Goal: Task Accomplishment & Management: Manage account settings

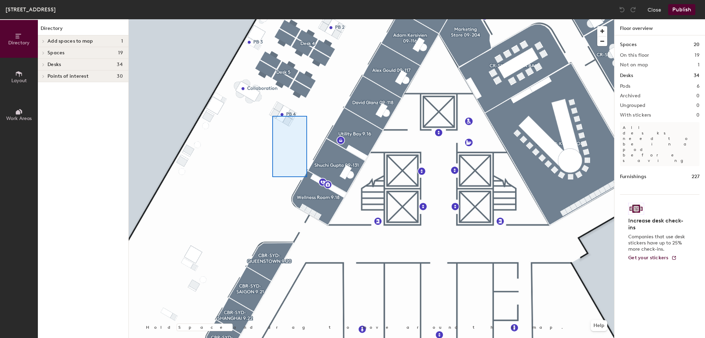
click at [299, 19] on div at bounding box center [371, 19] width 485 height 0
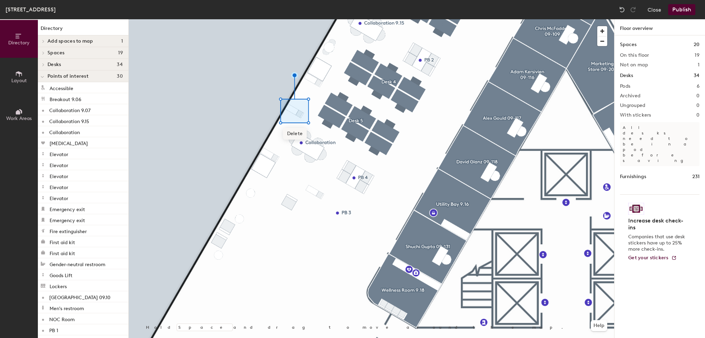
click at [302, 136] on span "Delete" at bounding box center [295, 134] width 24 height 12
click at [27, 78] on button "Layout" at bounding box center [19, 77] width 38 height 38
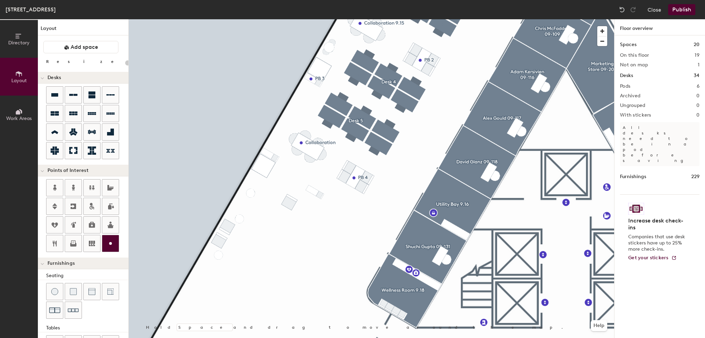
click at [107, 235] on div at bounding box center [110, 243] width 17 height 17
type input "20"
type input "PB 5"
type input "40"
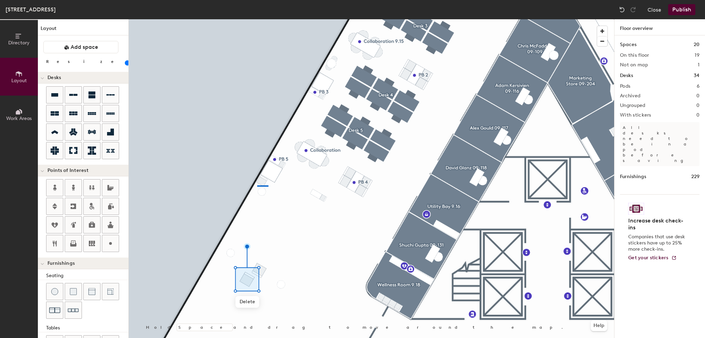
click at [257, 19] on div at bounding box center [371, 19] width 485 height 0
type input "20"
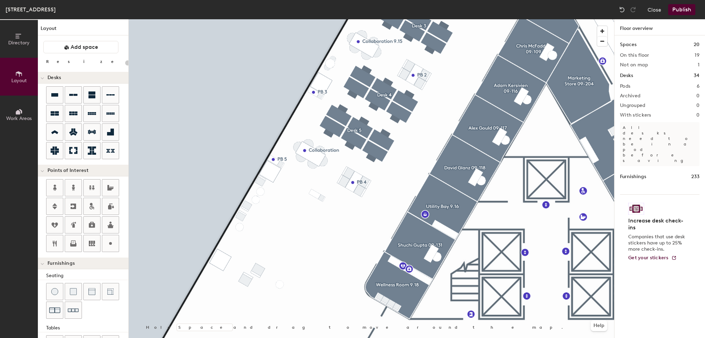
type input "20"
click at [316, 19] on div at bounding box center [371, 19] width 485 height 0
click at [219, 304] on span "Delete" at bounding box center [218, 305] width 24 height 12
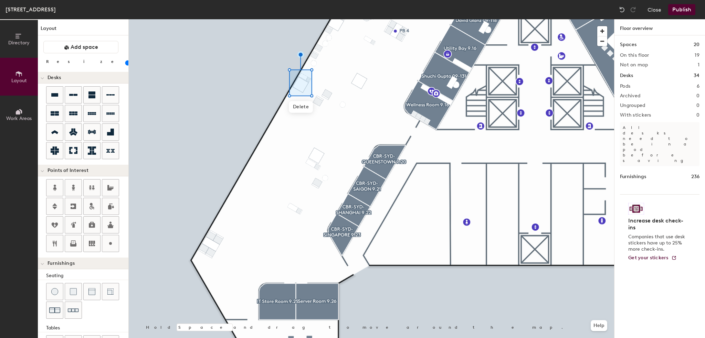
click at [267, 19] on div at bounding box center [371, 19] width 485 height 0
click at [625, 7] on img at bounding box center [622, 9] width 7 height 7
type input "20"
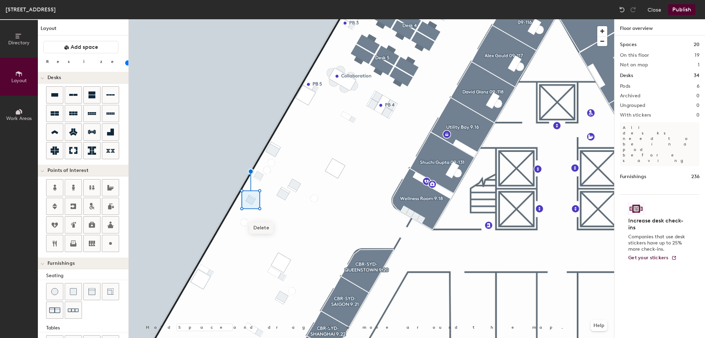
click at [262, 228] on span "Delete" at bounding box center [261, 228] width 24 height 12
click at [256, 19] on div at bounding box center [371, 19] width 485 height 0
click at [259, 197] on span "Delete" at bounding box center [259, 196] width 24 height 12
type input "40"
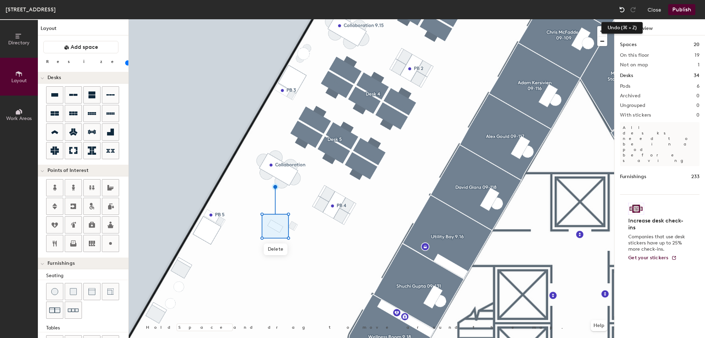
click at [620, 9] on img at bounding box center [622, 9] width 7 height 7
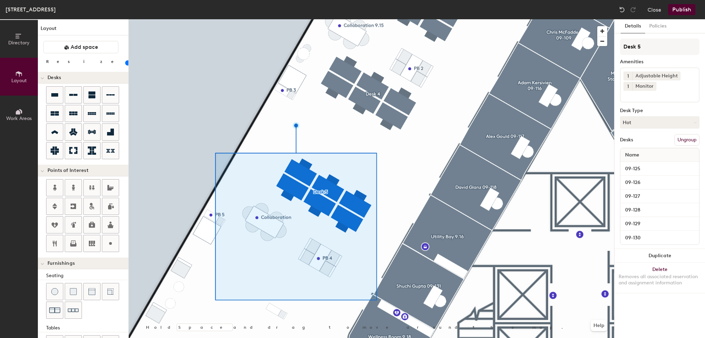
click at [402, 19] on div at bounding box center [371, 19] width 485 height 0
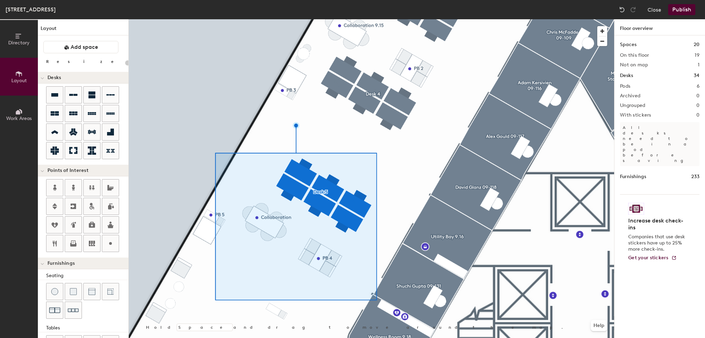
type input "20"
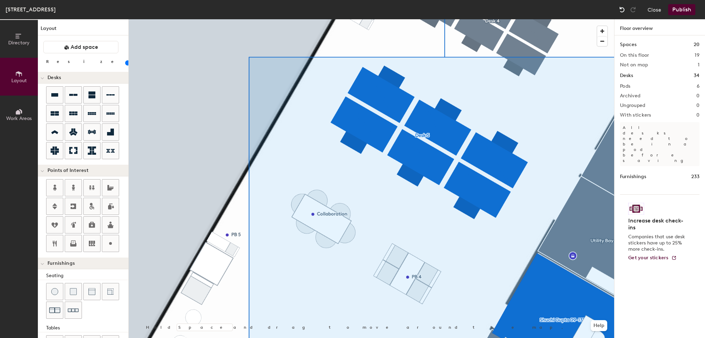
click at [618, 7] on div at bounding box center [621, 9] width 11 height 11
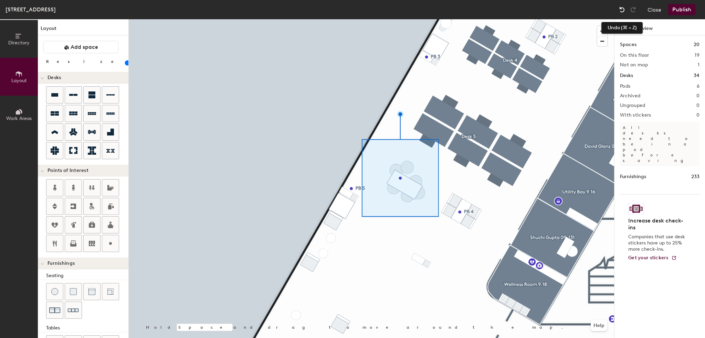
click at [622, 9] on img at bounding box center [622, 9] width 7 height 7
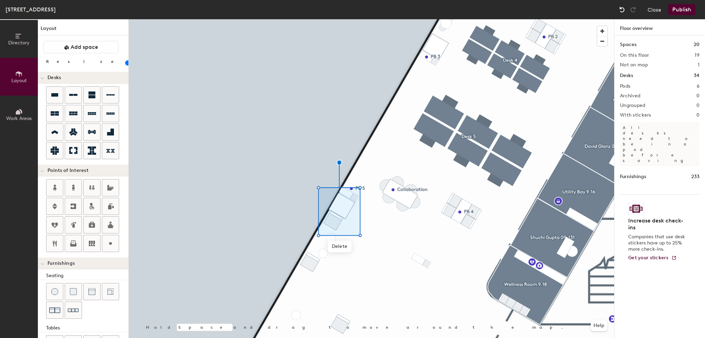
click at [619, 9] on img at bounding box center [622, 9] width 7 height 7
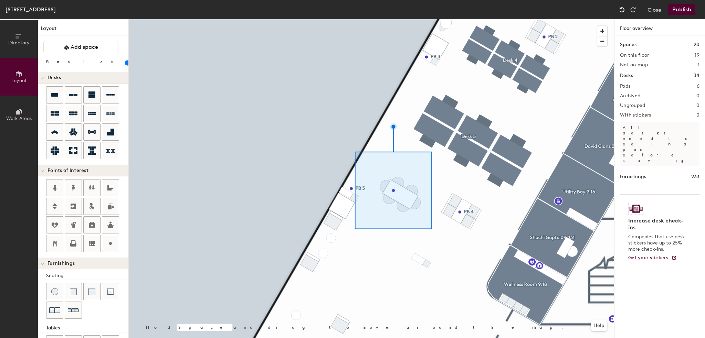
click at [619, 9] on img at bounding box center [622, 9] width 7 height 7
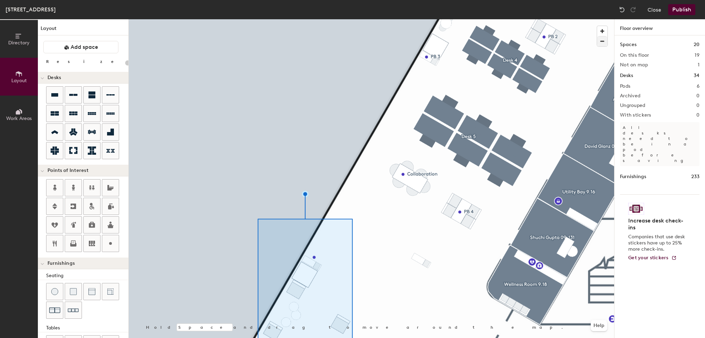
type input "20"
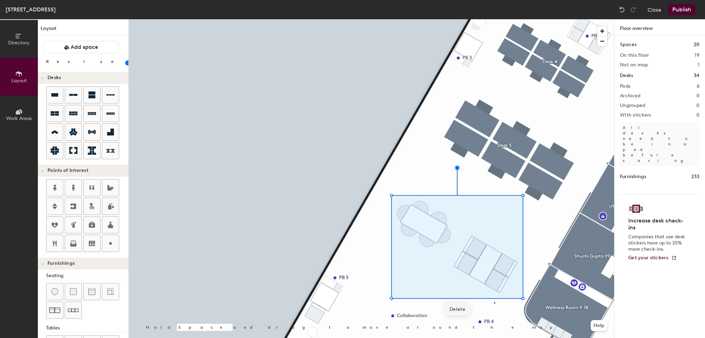
click at [494, 19] on div at bounding box center [371, 19] width 485 height 0
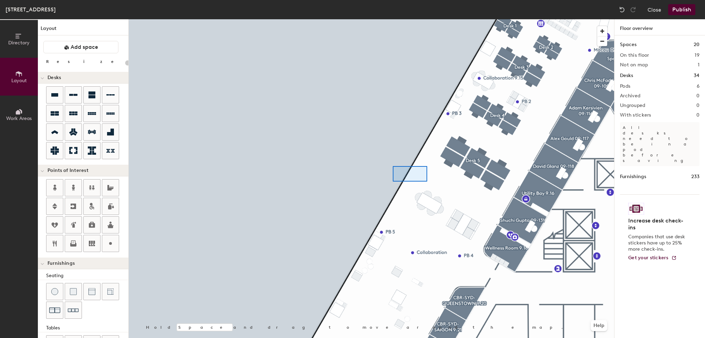
click at [392, 19] on div at bounding box center [371, 19] width 485 height 0
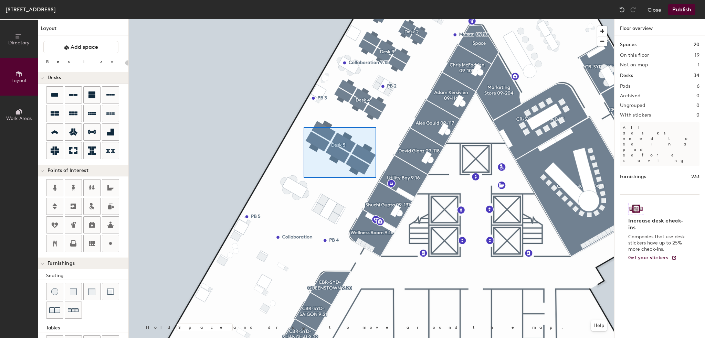
type input "120"
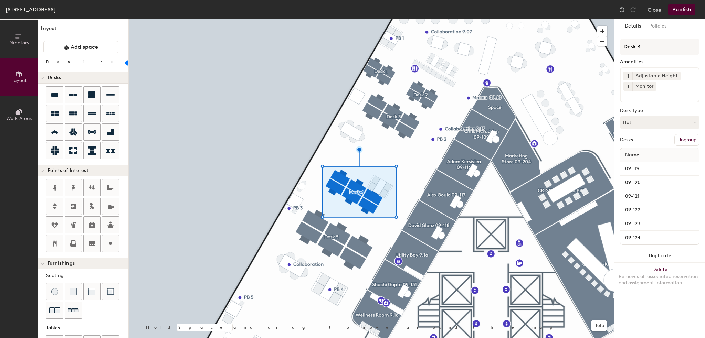
click at [381, 19] on div at bounding box center [371, 19] width 485 height 0
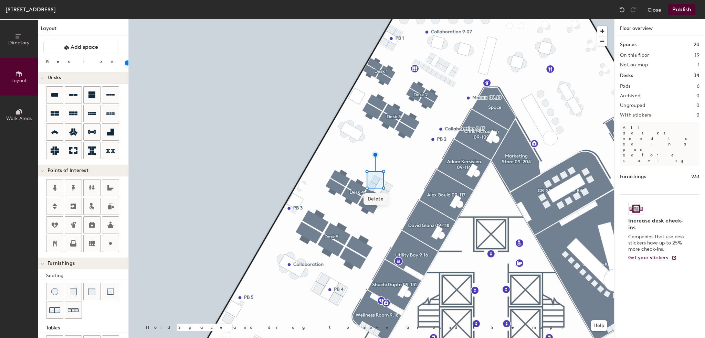
click at [379, 197] on span "Delete" at bounding box center [375, 199] width 24 height 12
type input "40"
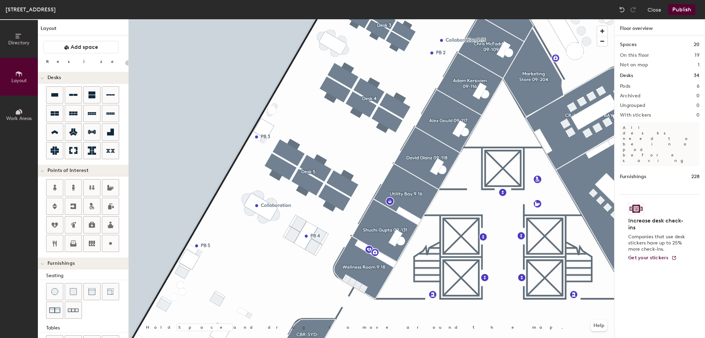
click at [321, 19] on div at bounding box center [371, 19] width 485 height 0
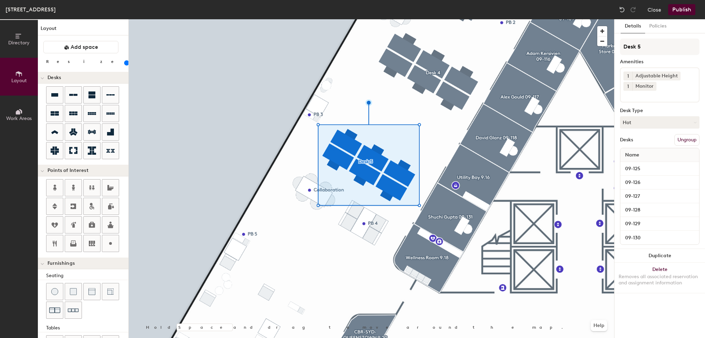
click at [442, 19] on div at bounding box center [371, 19] width 485 height 0
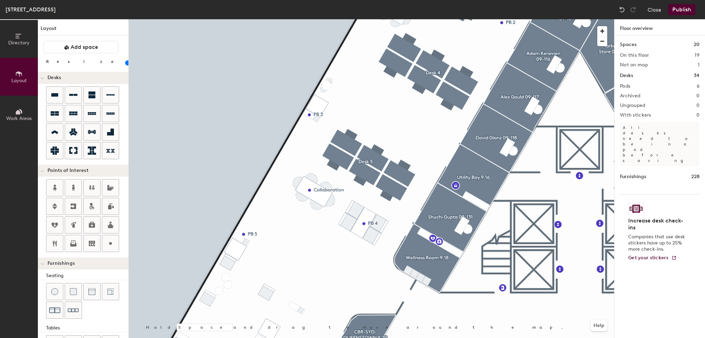
type input "20"
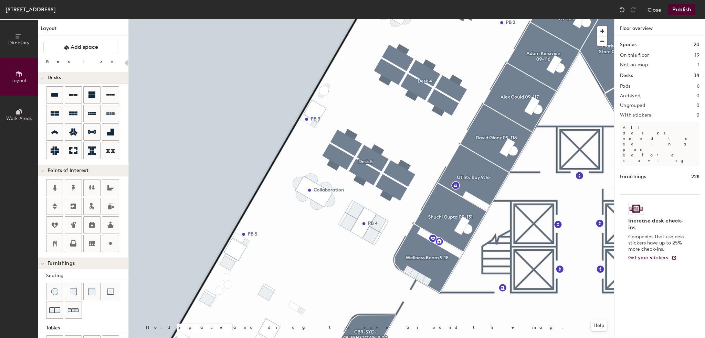
click at [341, 19] on div at bounding box center [371, 19] width 485 height 0
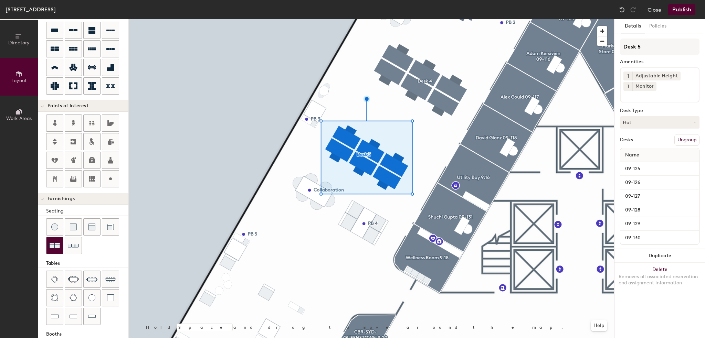
scroll to position [69, 0]
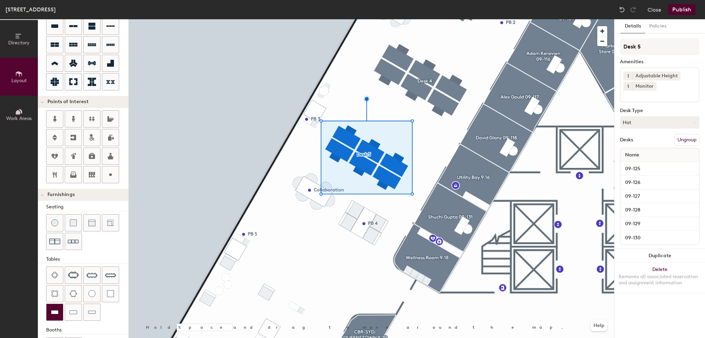
click at [57, 310] on img at bounding box center [55, 312] width 8 height 7
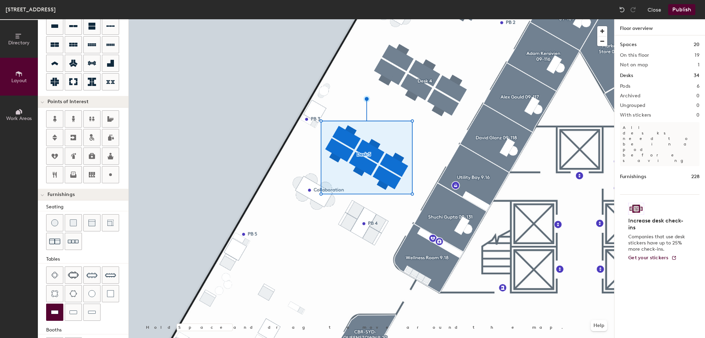
type input "20"
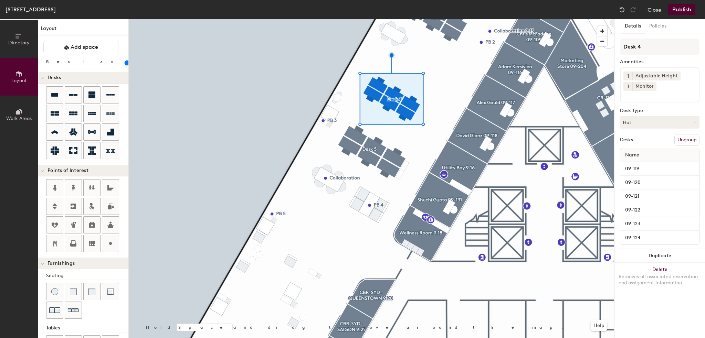
scroll to position [69, 0]
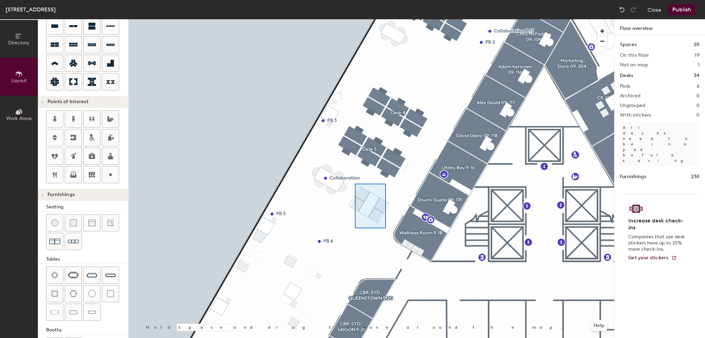
type input "40"
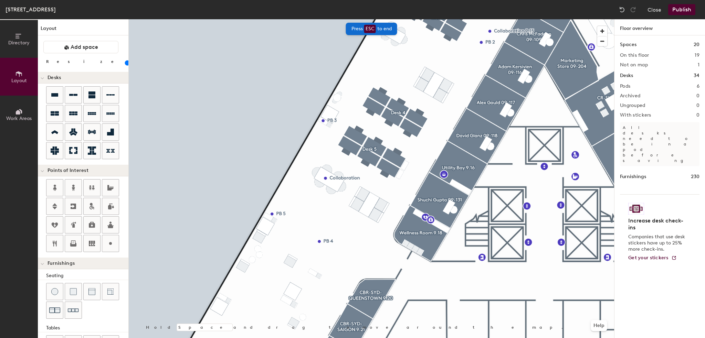
scroll to position [69, 0]
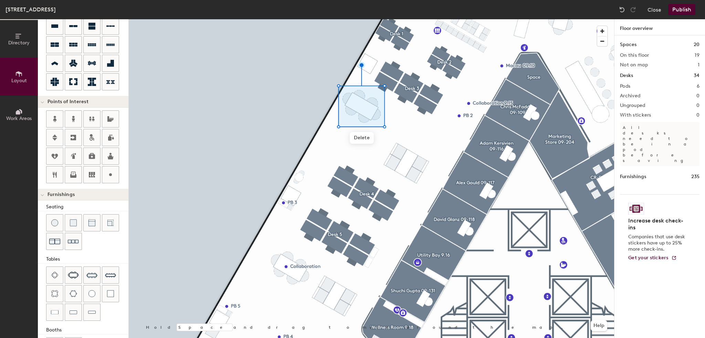
type input "60"
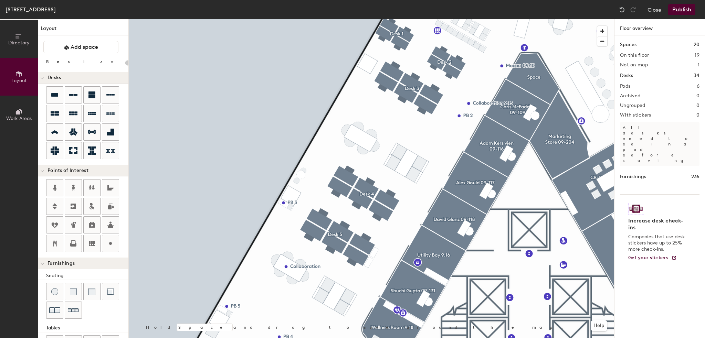
scroll to position [69, 0]
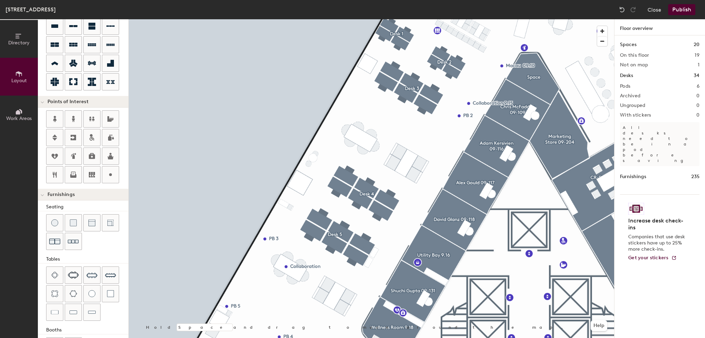
type input "20"
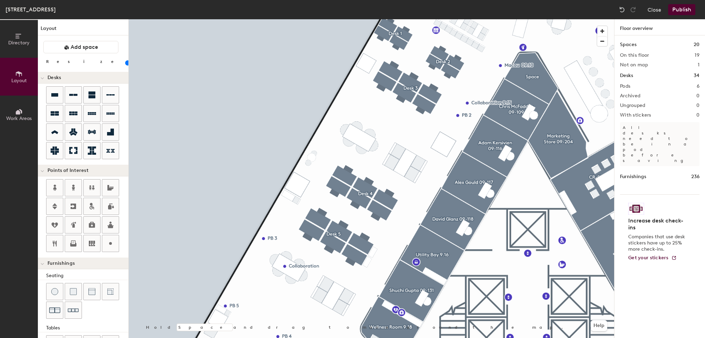
scroll to position [69, 0]
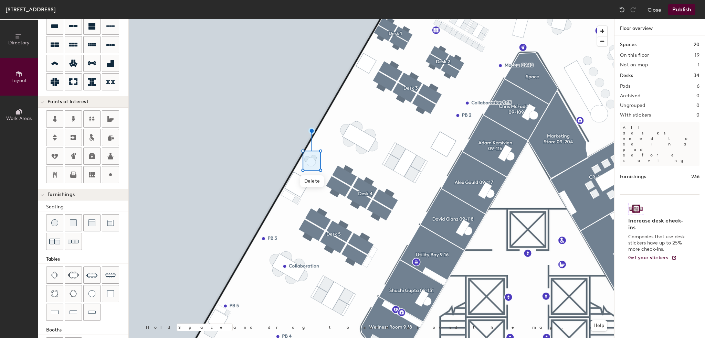
click at [331, 19] on div at bounding box center [371, 19] width 485 height 0
type input "40"
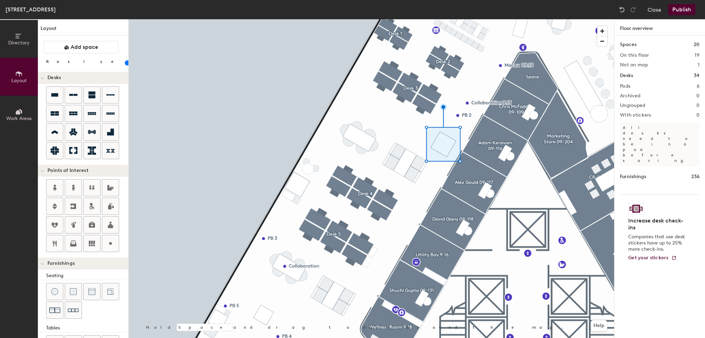
scroll to position [69, 0]
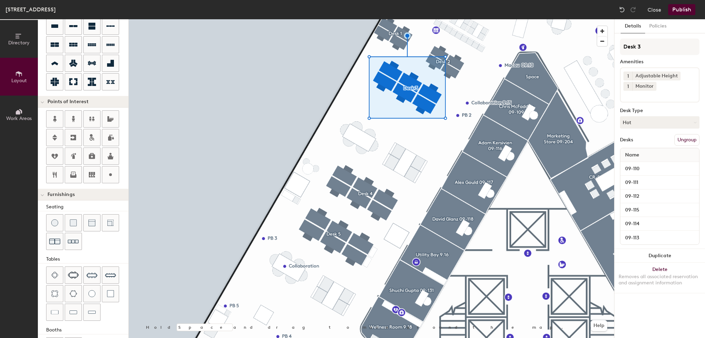
click at [439, 19] on div at bounding box center [371, 19] width 485 height 0
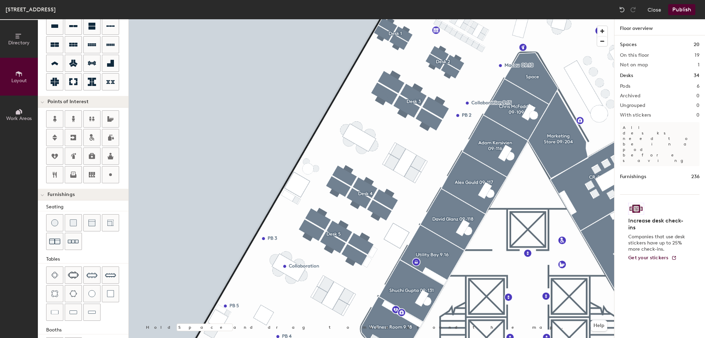
type input "60"
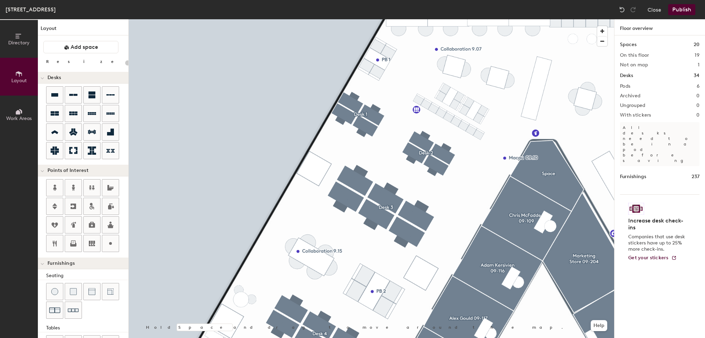
scroll to position [69, 0]
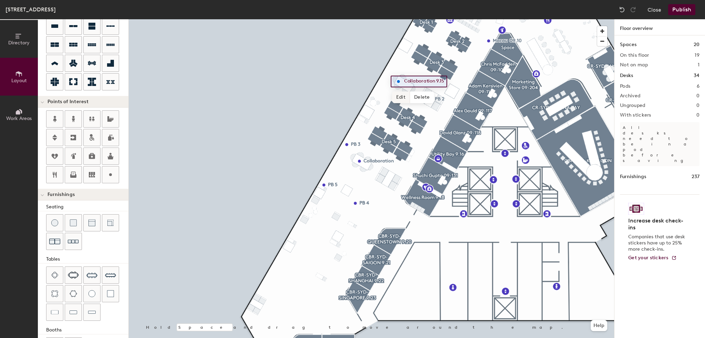
click at [396, 97] on span "Edit" at bounding box center [401, 98] width 18 height 12
type input "20"
click at [446, 82] on input "Collaboration 9.15" at bounding box center [430, 82] width 56 height 10
type input "Collaboration"
type input "20"
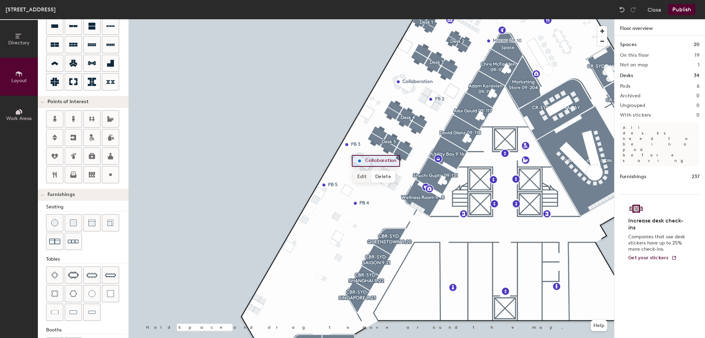
click at [366, 176] on span "Edit" at bounding box center [362, 177] width 18 height 12
click at [397, 157] on input "Collaboration" at bounding box center [384, 161] width 43 height 10
click at [399, 162] on input "Collaboration 9.15" at bounding box center [392, 161] width 59 height 10
type input "Collaboration 9.15"
type input "20"
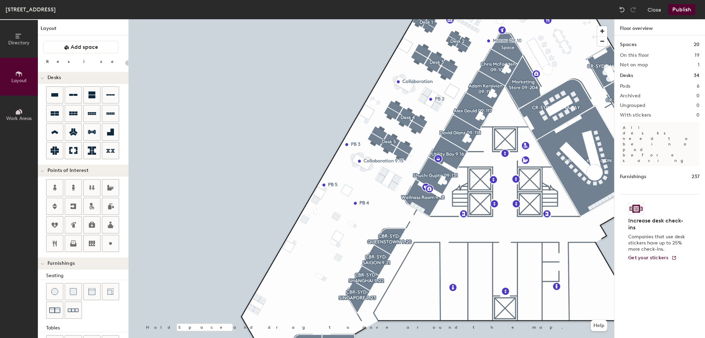
scroll to position [69, 0]
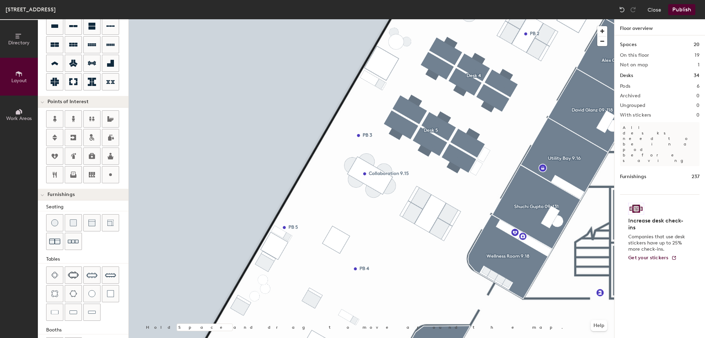
click at [283, 19] on div at bounding box center [371, 19] width 485 height 0
click at [321, 19] on div at bounding box center [371, 19] width 485 height 0
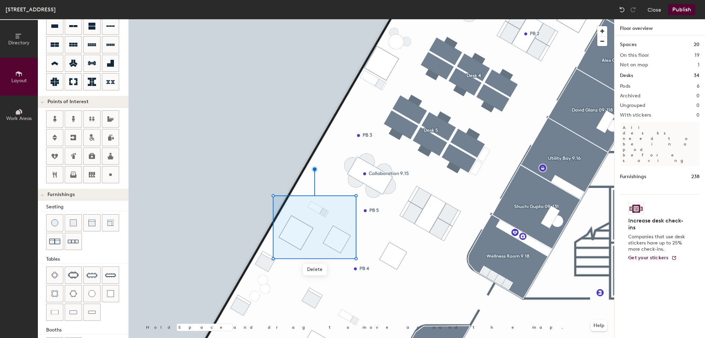
click at [326, 19] on div at bounding box center [371, 19] width 485 height 0
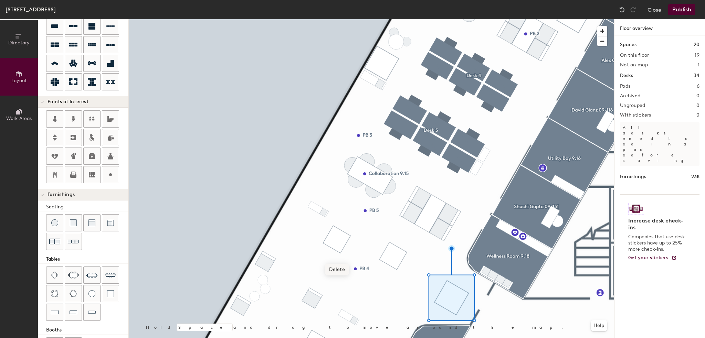
click at [336, 272] on span "Delete" at bounding box center [337, 270] width 24 height 12
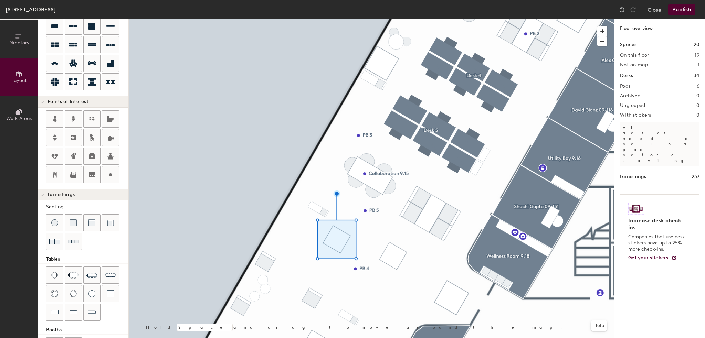
type input "20"
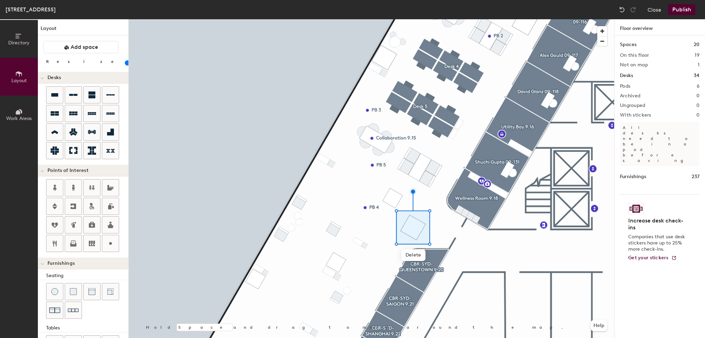
scroll to position [69, 0]
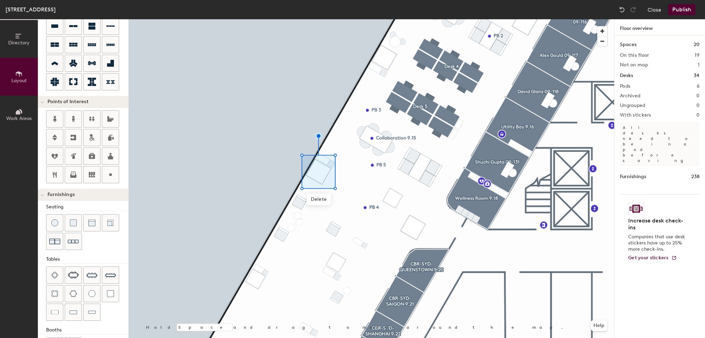
click at [393, 19] on div at bounding box center [371, 19] width 485 height 0
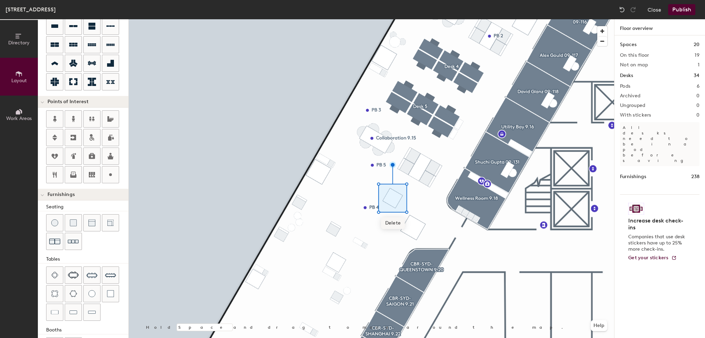
click at [396, 221] on span "Delete" at bounding box center [393, 224] width 24 height 12
click at [365, 262] on span "Delete" at bounding box center [360, 264] width 24 height 12
click at [340, 253] on span "Delete" at bounding box center [334, 252] width 24 height 12
click at [79, 44] on div at bounding box center [73, 44] width 17 height 17
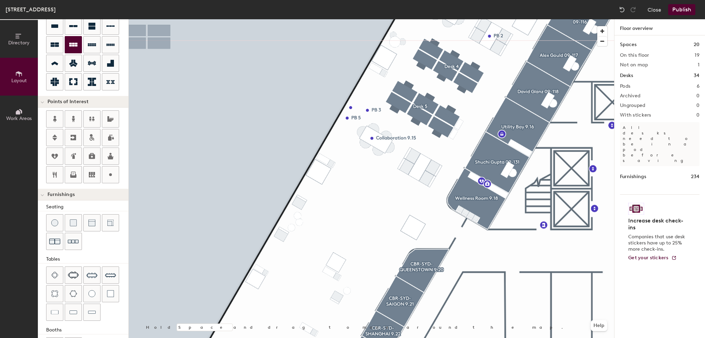
click at [76, 46] on icon at bounding box center [73, 45] width 8 height 8
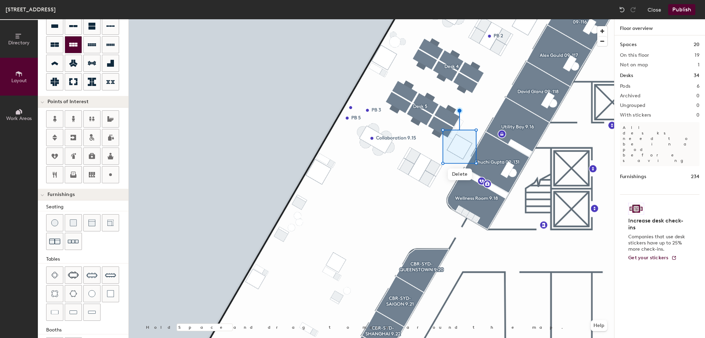
click at [74, 48] on icon at bounding box center [73, 45] width 8 height 8
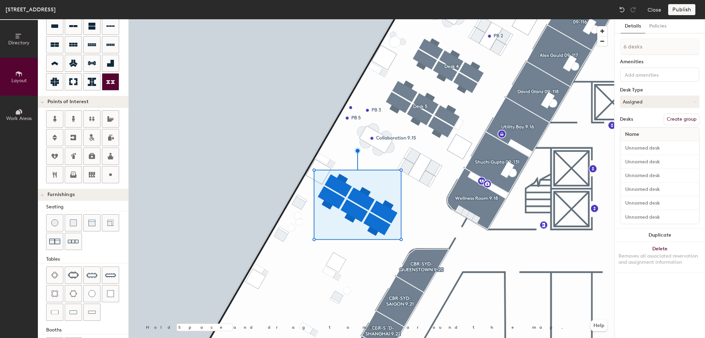
type input "120"
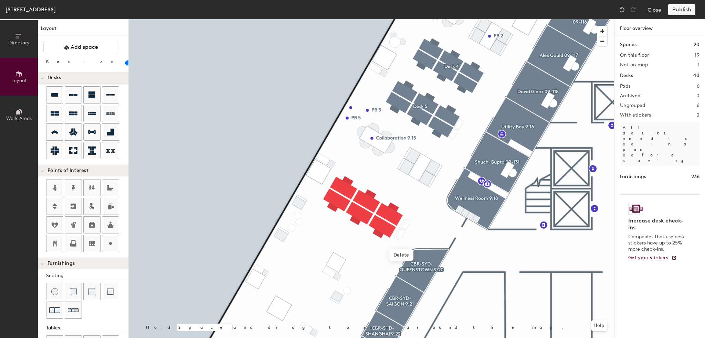
scroll to position [69, 0]
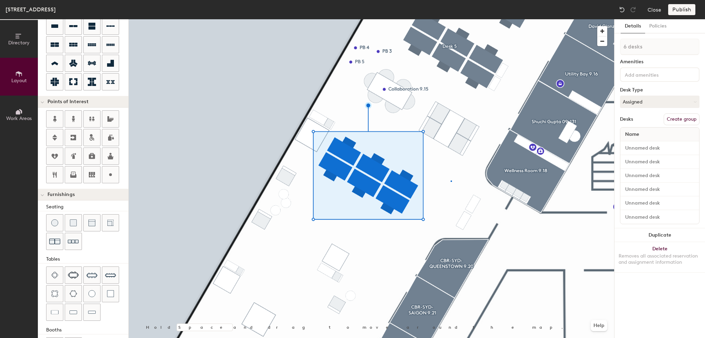
click at [451, 19] on div at bounding box center [371, 19] width 485 height 0
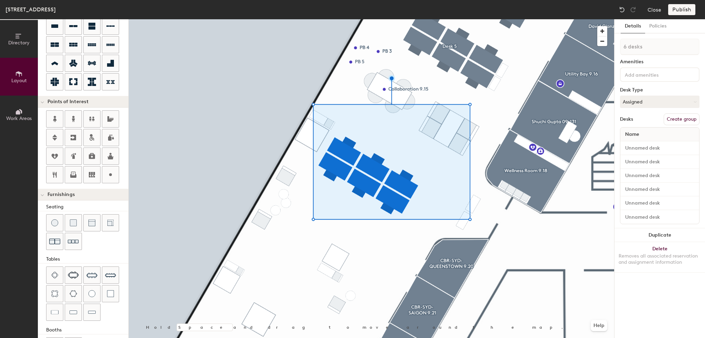
type input "20"
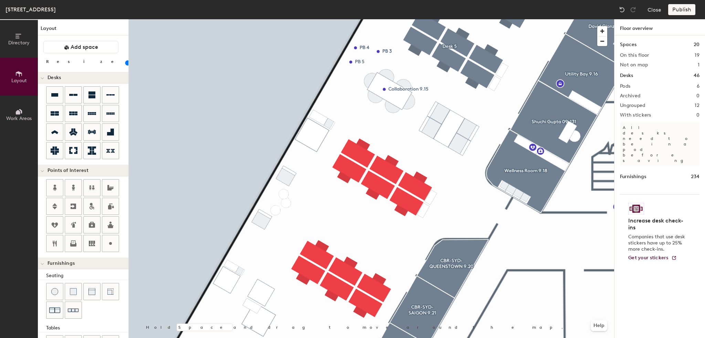
scroll to position [69, 0]
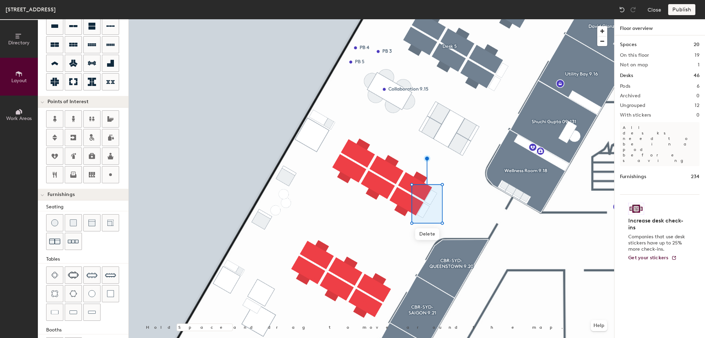
click at [463, 19] on div at bounding box center [371, 19] width 485 height 0
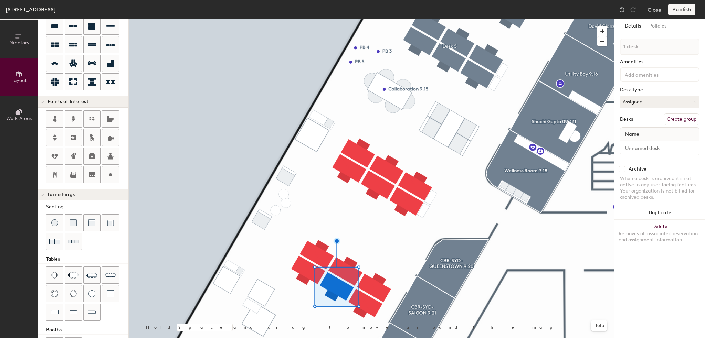
click at [352, 19] on div at bounding box center [371, 19] width 485 height 0
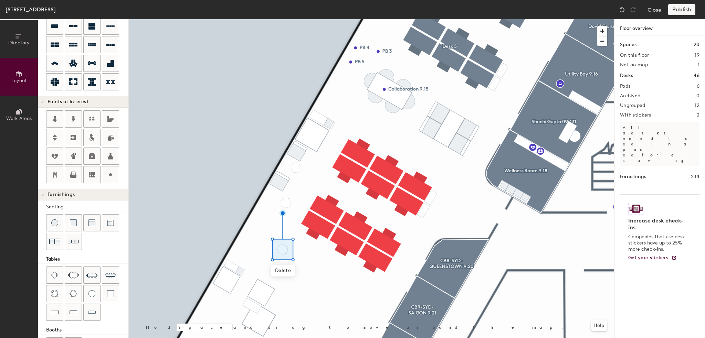
type input "40"
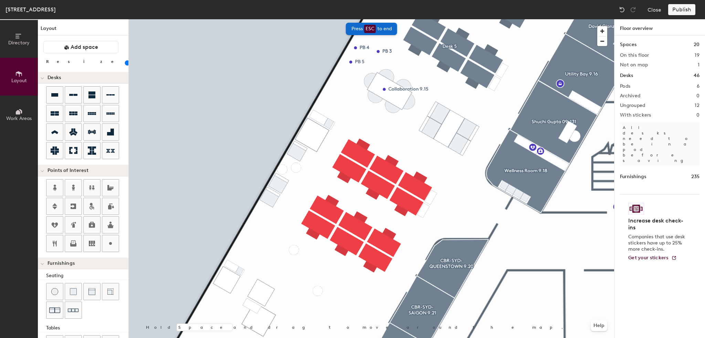
scroll to position [69, 0]
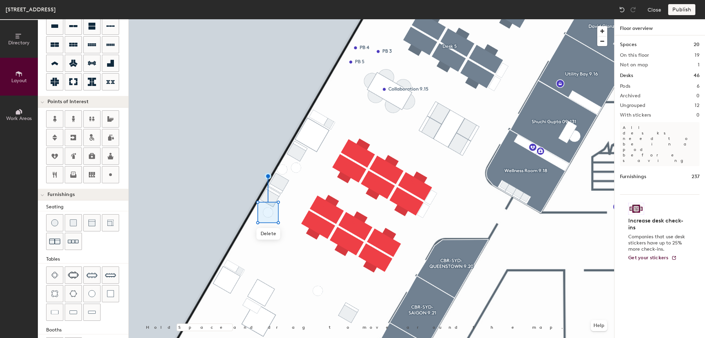
click at [300, 19] on div at bounding box center [371, 19] width 485 height 0
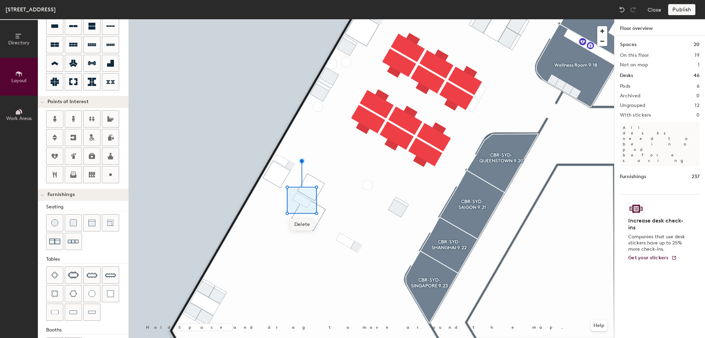
click at [303, 223] on span "Delete" at bounding box center [302, 225] width 24 height 12
click at [315, 218] on span "Delete" at bounding box center [311, 218] width 24 height 12
click at [307, 226] on span "Delete" at bounding box center [313, 229] width 24 height 12
type input "20"
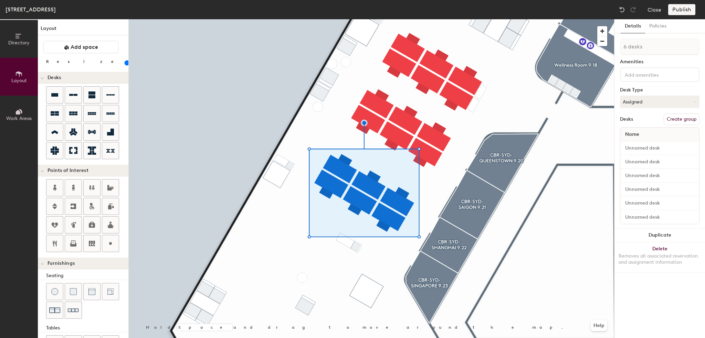
scroll to position [69, 0]
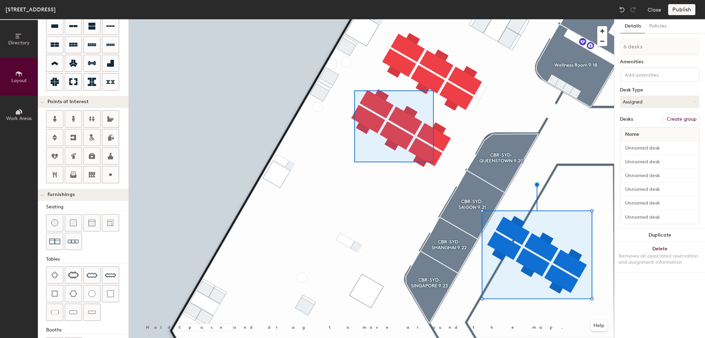
type input "7 desks"
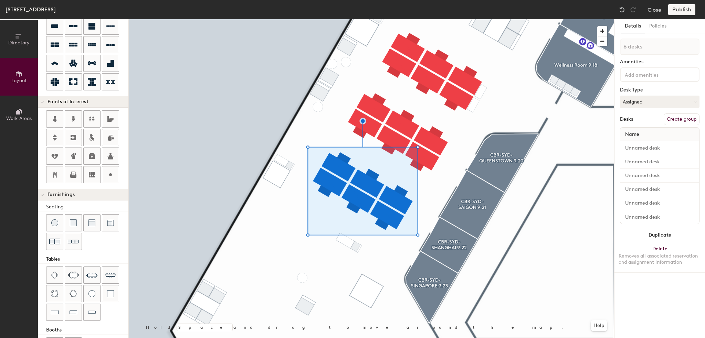
click at [507, 19] on div at bounding box center [371, 19] width 485 height 0
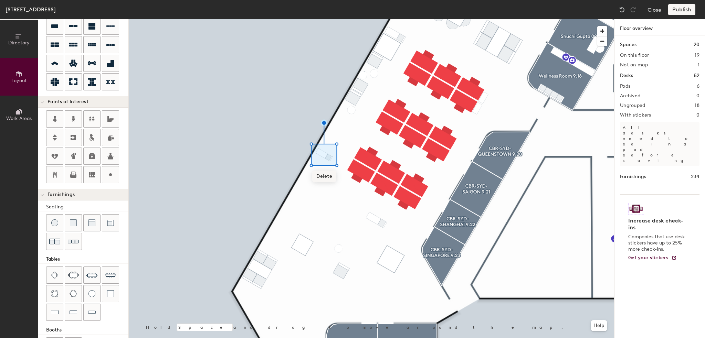
click at [333, 176] on span "Delete" at bounding box center [324, 177] width 24 height 12
type input "20"
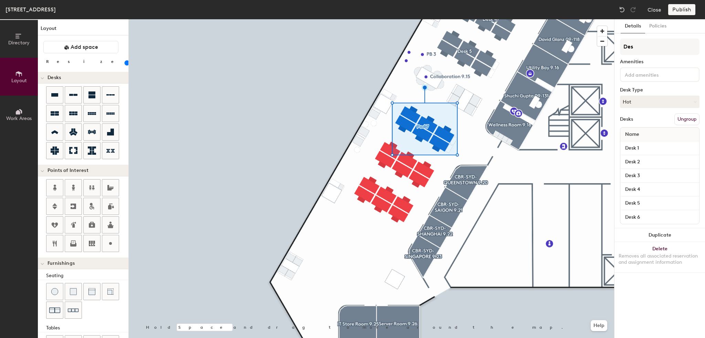
scroll to position [69, 0]
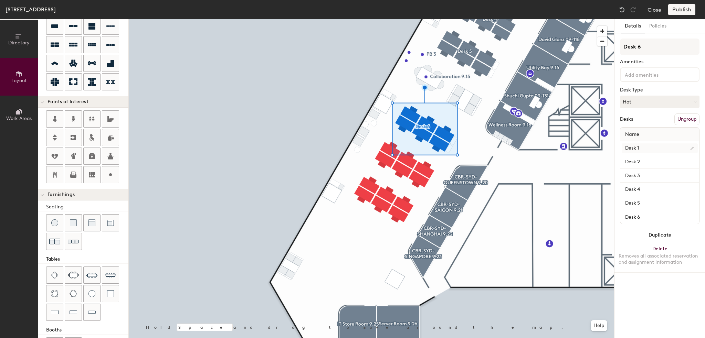
type input "Desk 6"
click at [651, 148] on input "Desk 1" at bounding box center [660, 149] width 76 height 10
type input "09-144"
click at [641, 160] on input "Desk 2" at bounding box center [660, 162] width 76 height 10
type input "09-145"
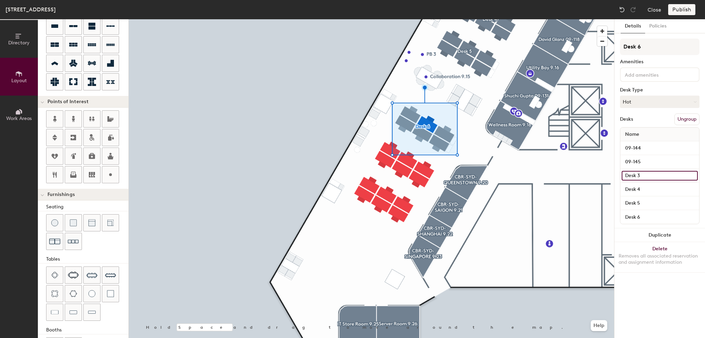
click at [641, 171] on input "Desk 3" at bounding box center [660, 176] width 76 height 10
type input "09-146"
click at [645, 188] on input "Desk 4" at bounding box center [660, 190] width 76 height 10
type input "09-149"
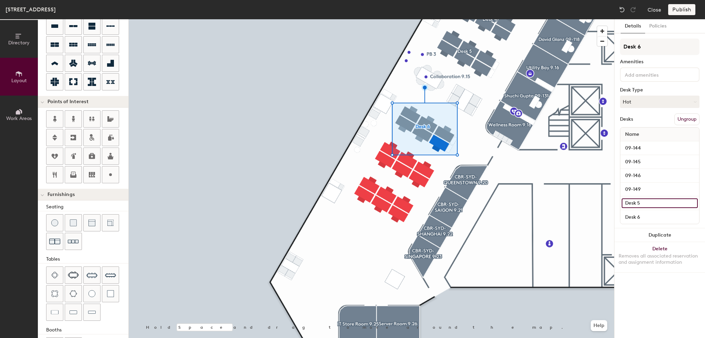
click at [637, 201] on input "Desk 5" at bounding box center [660, 204] width 76 height 10
type input "09-148"
click at [639, 219] on input "Desk 6" at bounding box center [660, 217] width 76 height 10
type input "09-147"
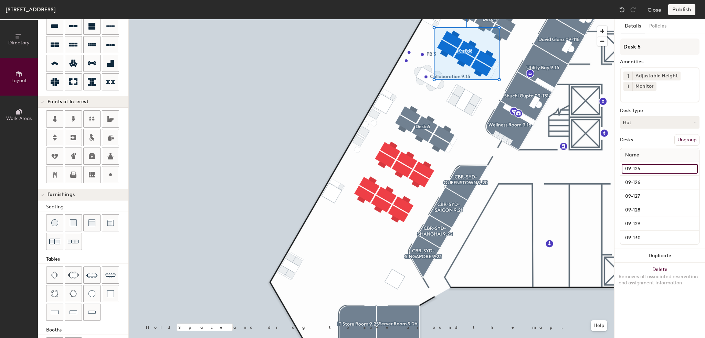
click at [644, 166] on input "09-125" at bounding box center [660, 169] width 76 height 10
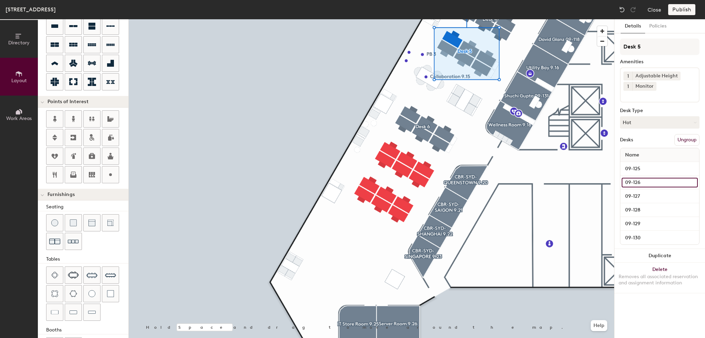
click at [644, 181] on input "09-126" at bounding box center [660, 183] width 76 height 10
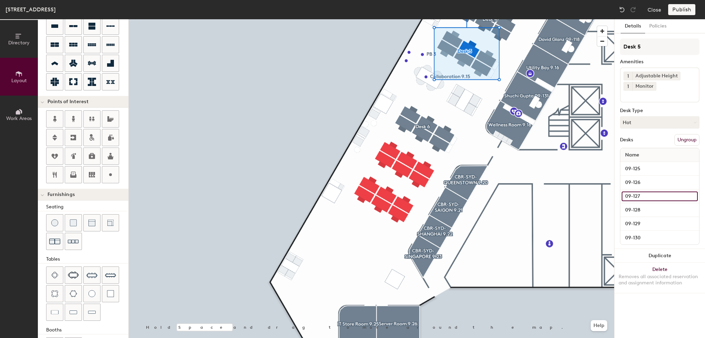
drag, startPoint x: 644, startPoint y: 197, endPoint x: 643, endPoint y: 202, distance: 5.6
click at [644, 197] on input "09-127" at bounding box center [660, 197] width 76 height 10
click at [643, 208] on input "09-128" at bounding box center [660, 210] width 76 height 10
type input "09-130"
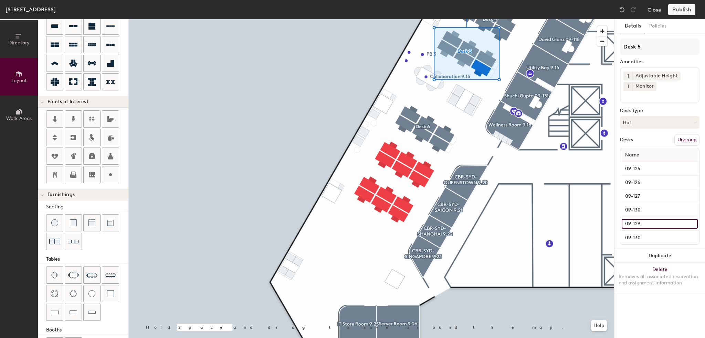
click at [638, 223] on input "09-129" at bounding box center [660, 224] width 76 height 10
type input "09-129"
click at [637, 233] on input "09-130" at bounding box center [660, 238] width 76 height 10
type input "09-128"
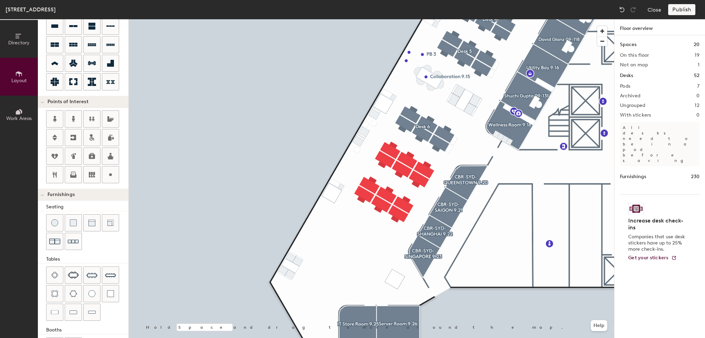
type input "100"
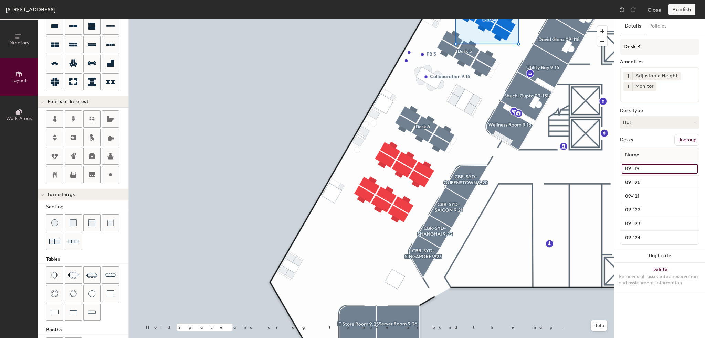
click at [641, 168] on input "09-119" at bounding box center [660, 169] width 76 height 10
click at [640, 179] on input "09-120" at bounding box center [660, 183] width 76 height 10
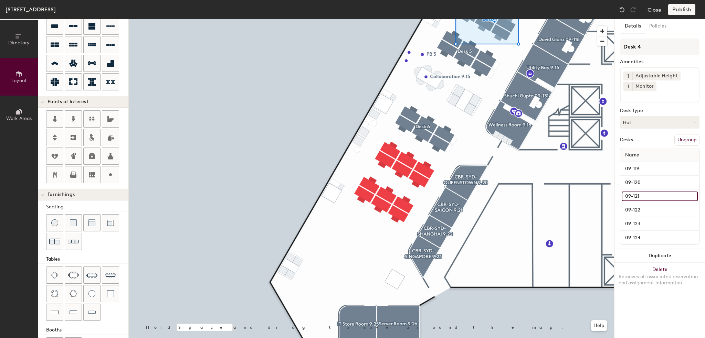
click at [635, 195] on input "09-121" at bounding box center [660, 197] width 76 height 10
click at [633, 209] on input "09-122" at bounding box center [660, 210] width 76 height 10
click at [645, 210] on input "09-122" at bounding box center [660, 210] width 76 height 10
type input "09-124"
click at [638, 218] on div "09-123" at bounding box center [659, 224] width 79 height 14
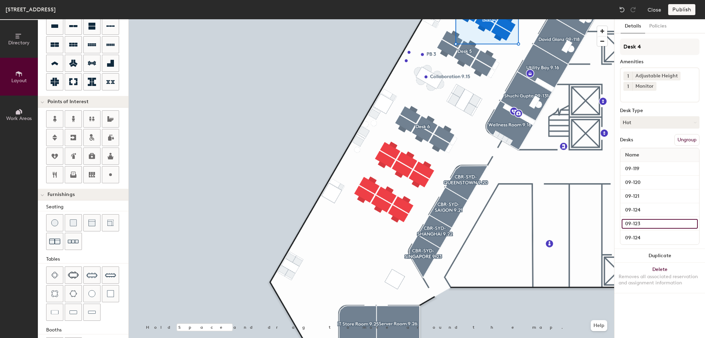
click at [640, 222] on input "09-123" at bounding box center [660, 224] width 76 height 10
type input "09-123"
click at [631, 238] on input "09-124" at bounding box center [660, 238] width 76 height 10
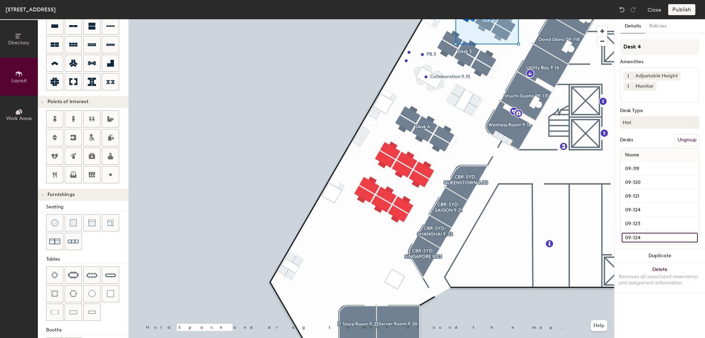
click at [658, 240] on input "09-124" at bounding box center [660, 238] width 76 height 10
type input "09-122"
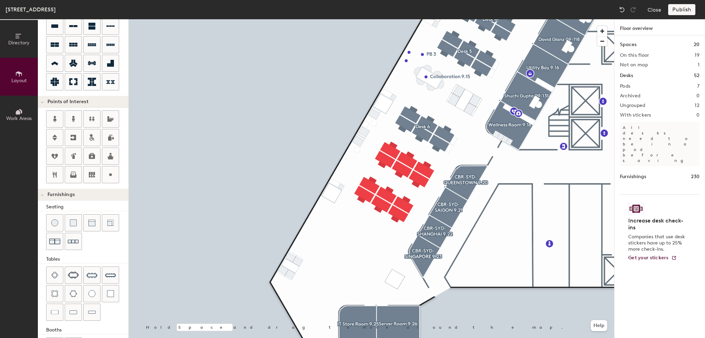
type input "100"
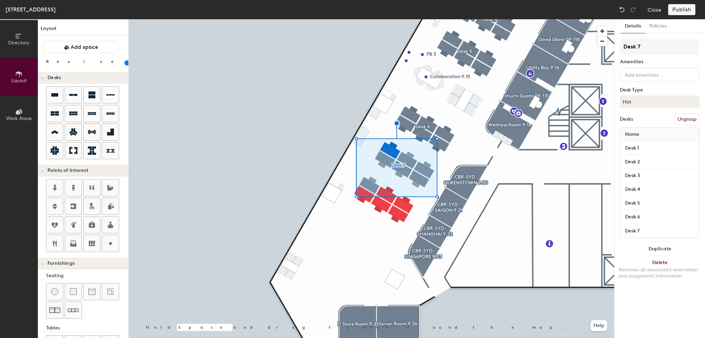
scroll to position [69, 0]
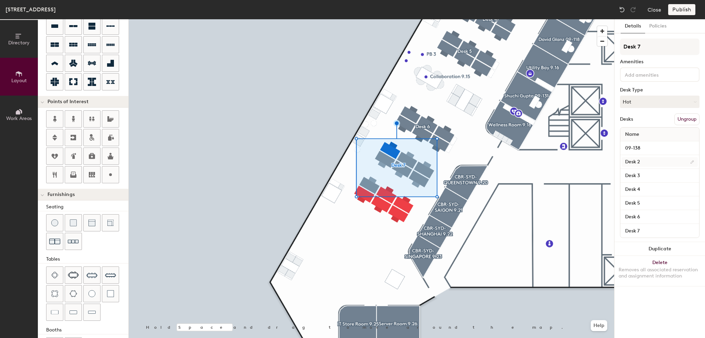
type input "09-138"
click at [639, 163] on input "Desk 2" at bounding box center [660, 162] width 76 height 10
type input "09-139"
click at [641, 174] on input "Desk 3" at bounding box center [660, 176] width 76 height 10
type input "09-140"
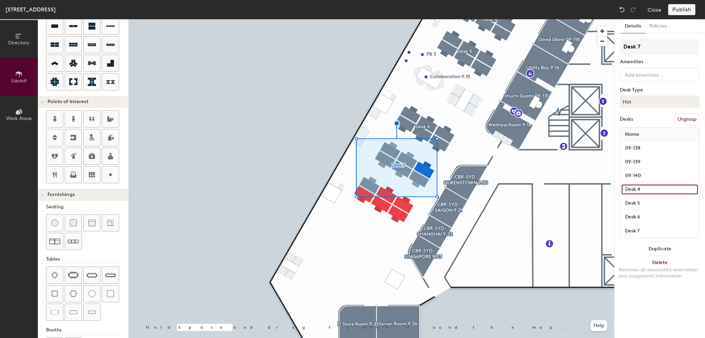
click at [640, 188] on input "Desk 4" at bounding box center [660, 190] width 76 height 10
type input "09-143"
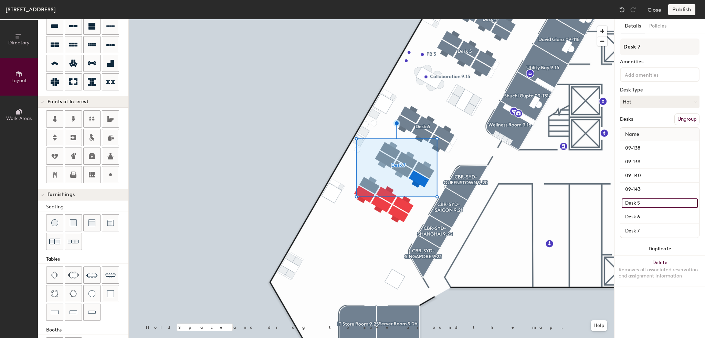
click at [639, 200] on input "Desk 5" at bounding box center [660, 204] width 76 height 10
type input "09-142"
click at [636, 216] on input "Desk 6" at bounding box center [660, 217] width 76 height 10
type input "09-141"
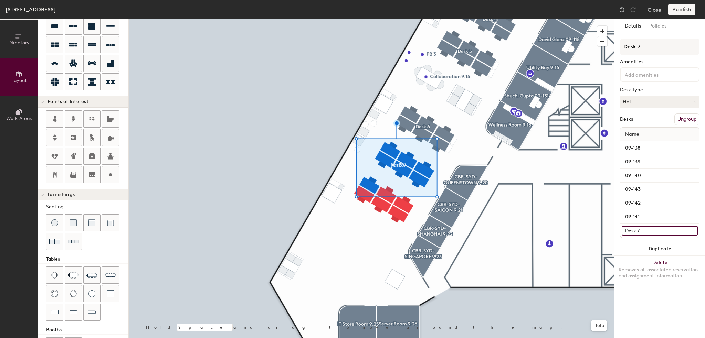
click at [632, 229] on input "Desk 7" at bounding box center [660, 231] width 76 height 10
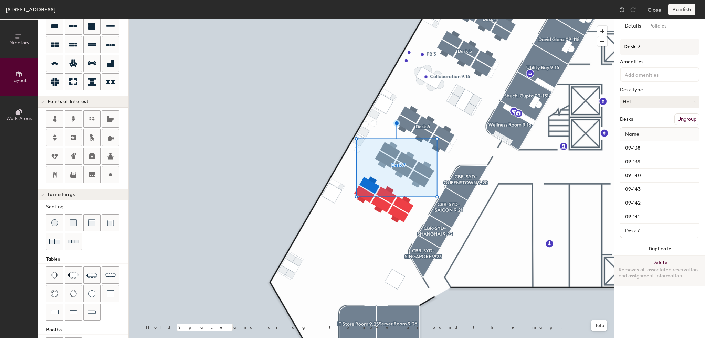
click at [665, 260] on button "Delete Removes all associated reservation and assignment information" at bounding box center [659, 271] width 91 height 30
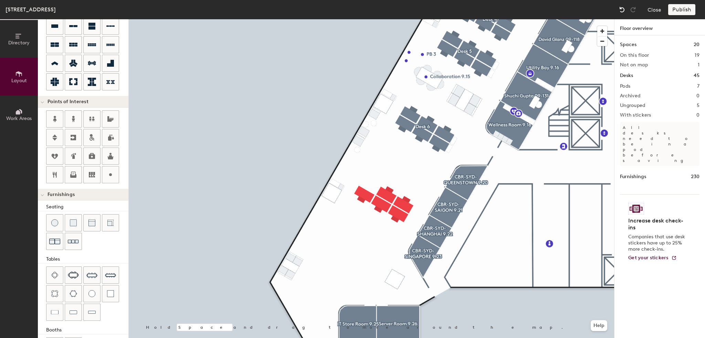
click at [625, 8] on img at bounding box center [622, 9] width 7 height 7
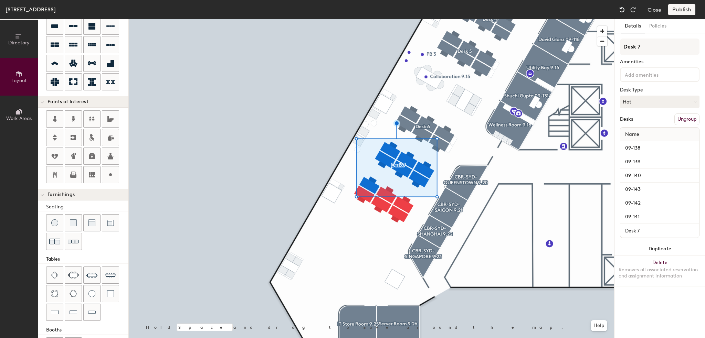
click at [625, 8] on img at bounding box center [622, 9] width 7 height 7
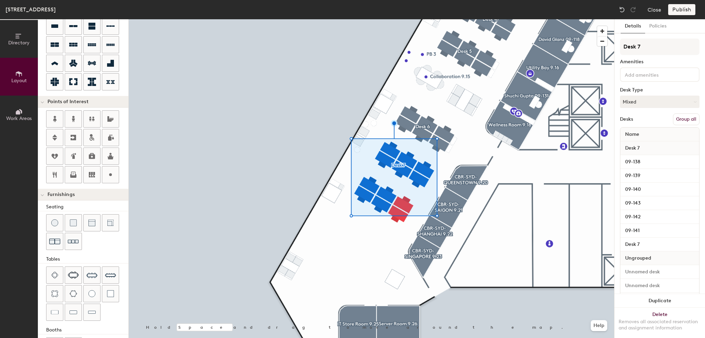
click at [631, 259] on span "Ungrouped" at bounding box center [638, 258] width 33 height 12
click at [634, 255] on span "Ungrouped" at bounding box center [638, 258] width 33 height 12
click at [636, 253] on span "Ungrouped" at bounding box center [638, 258] width 33 height 12
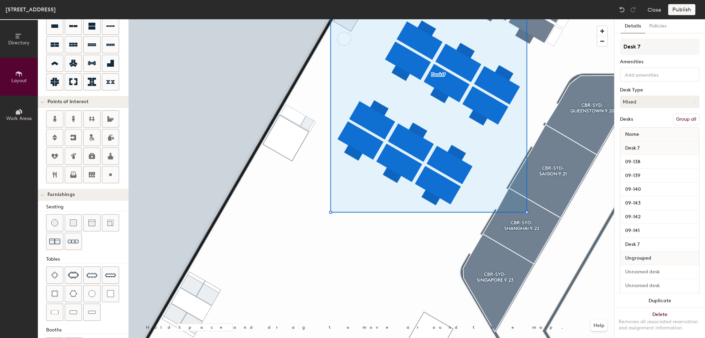
click at [402, 19] on div at bounding box center [371, 19] width 485 height 0
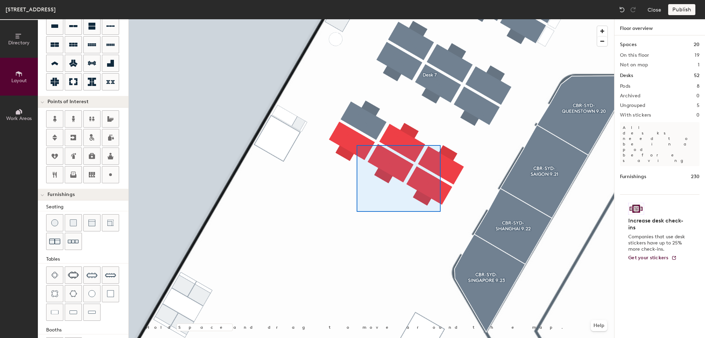
click at [357, 19] on div at bounding box center [371, 19] width 485 height 0
type input "100"
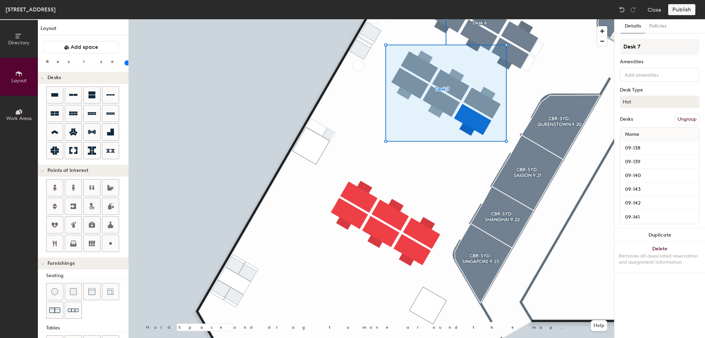
scroll to position [69, 0]
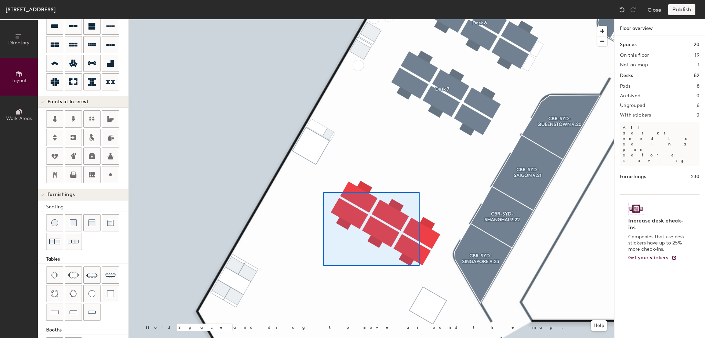
type input "100"
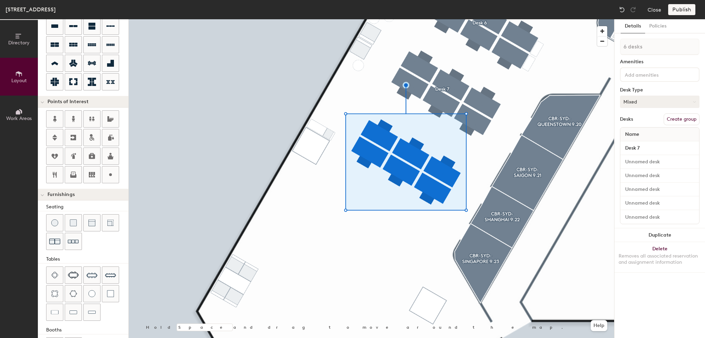
click at [641, 101] on button "Mixed" at bounding box center [660, 102] width 80 height 12
click at [637, 130] on div "Hot" at bounding box center [654, 133] width 69 height 10
click at [676, 118] on button "Create group" at bounding box center [682, 120] width 36 height 12
click at [592, 44] on div "Directory Layout Work Areas Layout Add space Resize Desks Points of Interest Fu…" at bounding box center [352, 178] width 705 height 319
type input "Desk 8"
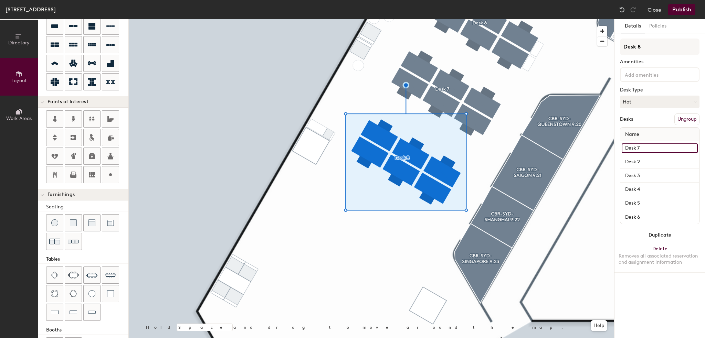
click at [645, 147] on input "Desk 7" at bounding box center [660, 149] width 76 height 10
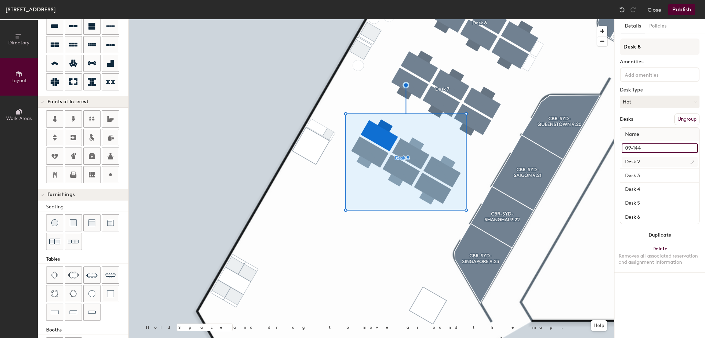
type input "09-144"
click at [636, 166] on div "Desk 2" at bounding box center [659, 162] width 79 height 14
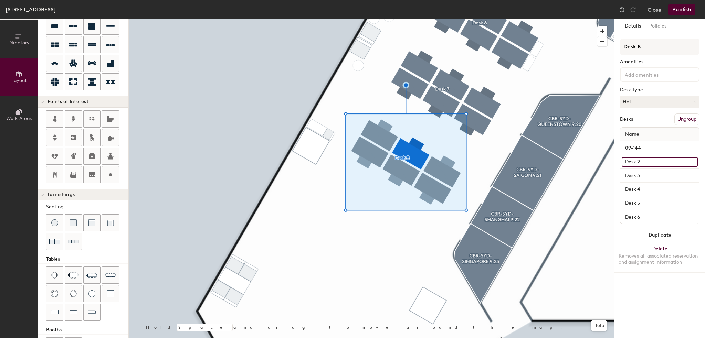
click at [654, 160] on input "Desk 2" at bounding box center [660, 162] width 76 height 10
drag, startPoint x: 654, startPoint y: 160, endPoint x: 637, endPoint y: 160, distance: 16.5
click at [637, 160] on input "Desk 2" at bounding box center [660, 162] width 76 height 10
type input "09-145"
click at [639, 179] on input "Desk 3" at bounding box center [660, 176] width 76 height 10
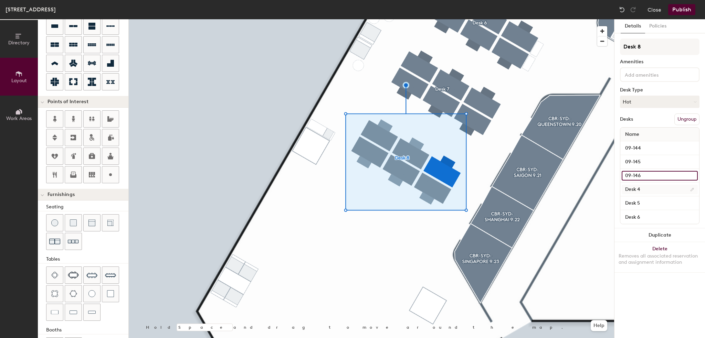
type input "09-146"
click at [642, 190] on input "Desk 4" at bounding box center [660, 190] width 76 height 10
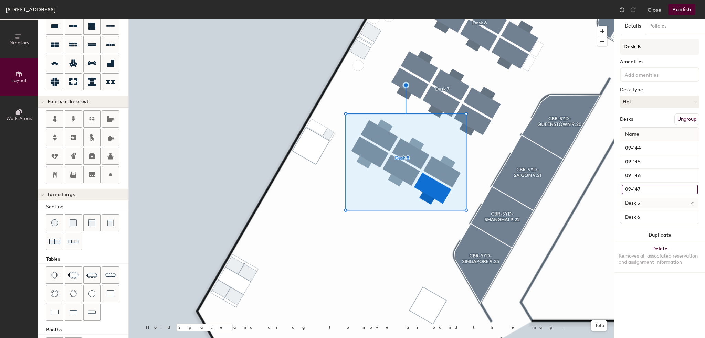
type input "09-147"
click at [643, 203] on input "Desk 5" at bounding box center [660, 204] width 76 height 10
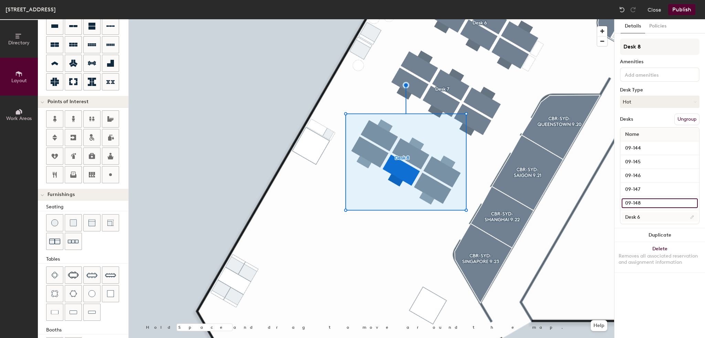
type input "09-148"
click at [646, 215] on input "Desk 6" at bounding box center [660, 217] width 76 height 10
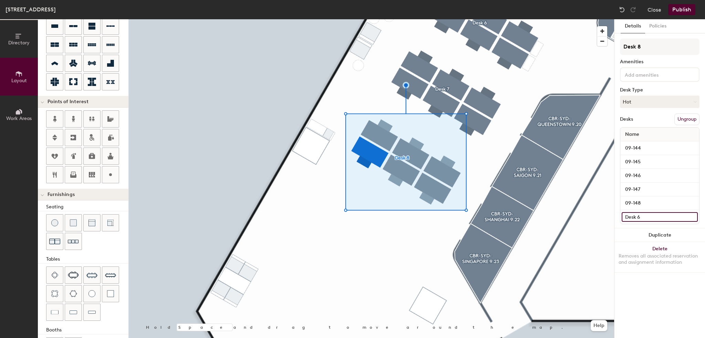
click at [646, 215] on input "Desk 6" at bounding box center [660, 217] width 76 height 10
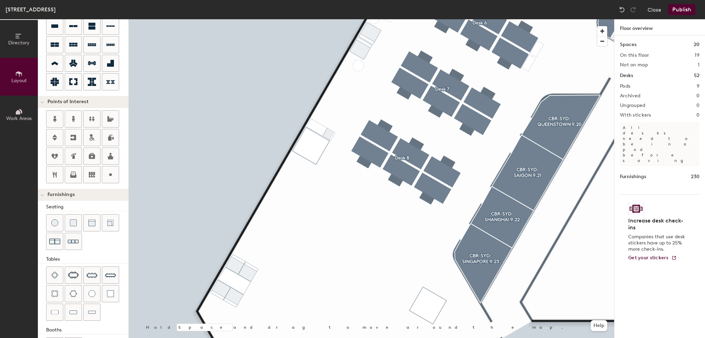
type input "100"
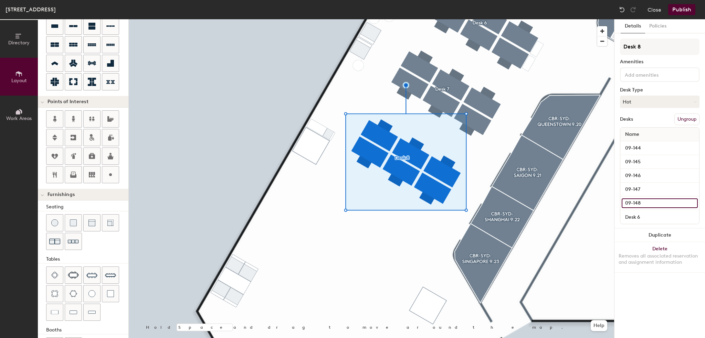
click at [647, 199] on input "09-148" at bounding box center [660, 204] width 76 height 10
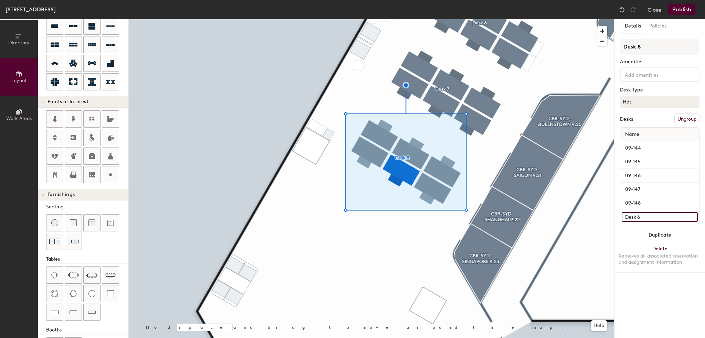
click at [647, 212] on input "Desk 6" at bounding box center [660, 217] width 76 height 10
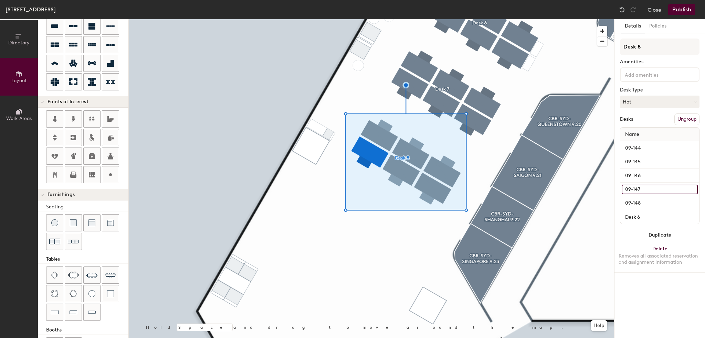
click at [643, 185] on input "09-147" at bounding box center [660, 190] width 76 height 10
type input "09-149"
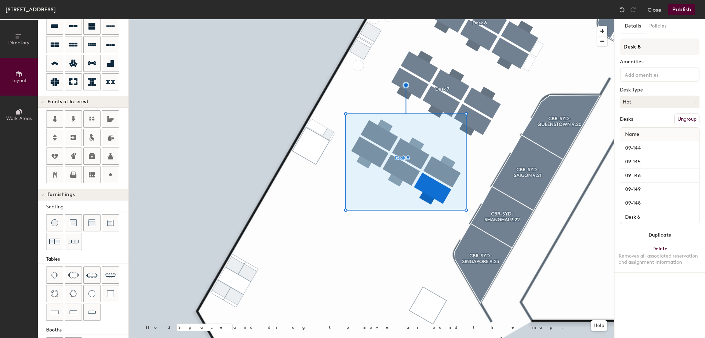
click at [645, 211] on div "Desk 6" at bounding box center [659, 217] width 79 height 14
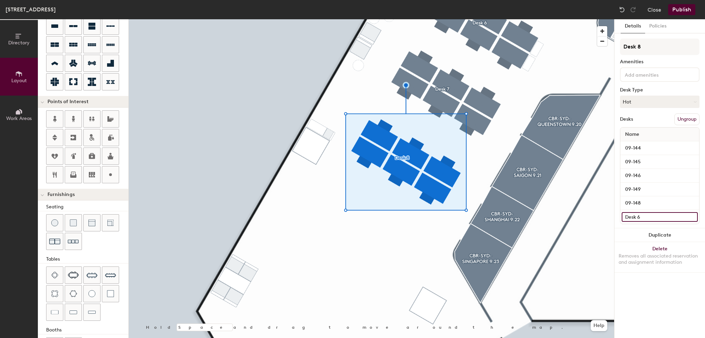
click at [642, 217] on input "Desk 6" at bounding box center [660, 217] width 76 height 10
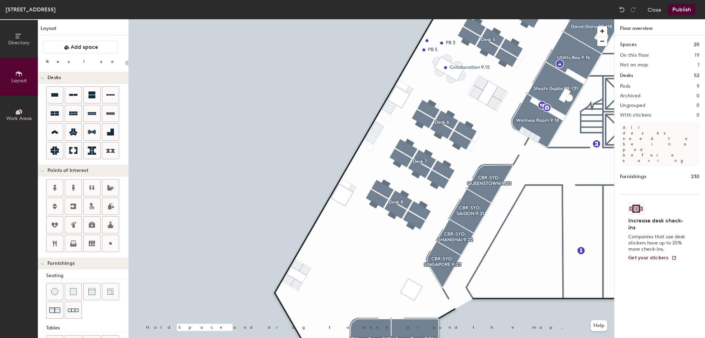
scroll to position [69, 0]
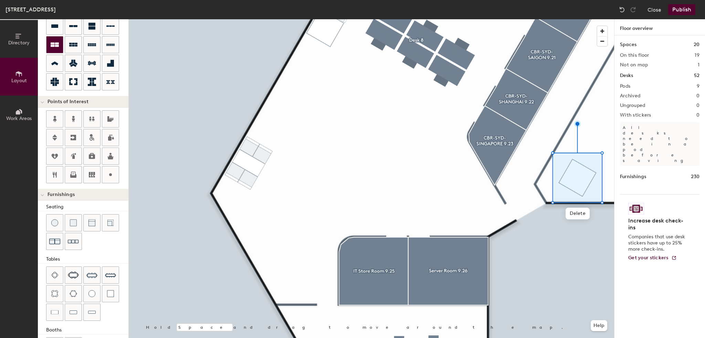
click at [53, 43] on icon at bounding box center [55, 45] width 8 height 4
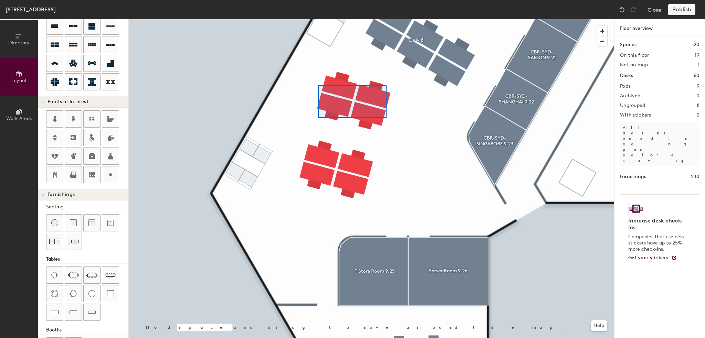
type input "100"
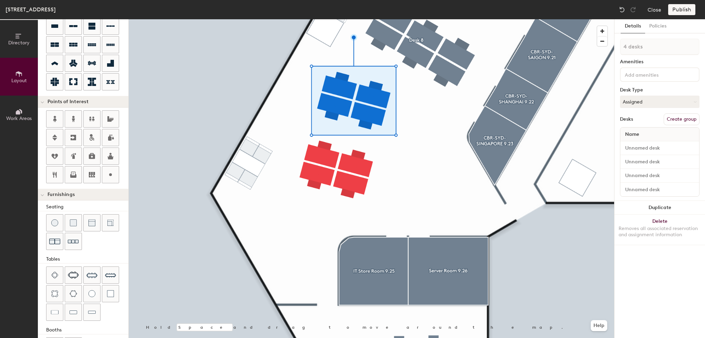
click at [672, 118] on button "Create group" at bounding box center [682, 120] width 36 height 12
click at [594, 46] on div "Directory Layout Work Areas Layout Add space Resize Desks Points of Interest Fu…" at bounding box center [352, 178] width 705 height 319
type input "Desk 9"
click at [630, 99] on button "Assigned" at bounding box center [660, 102] width 80 height 12
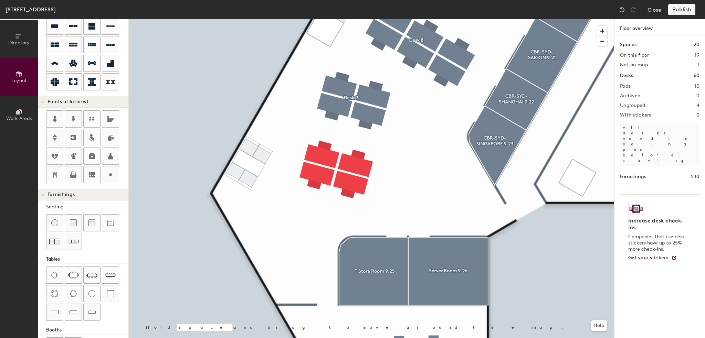
type input "100"
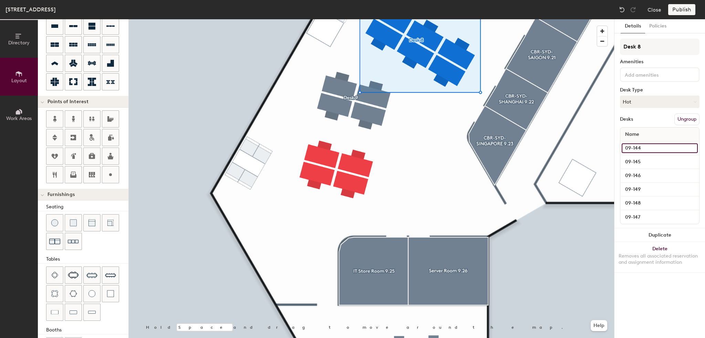
click at [641, 146] on input "09-144" at bounding box center [660, 149] width 76 height 10
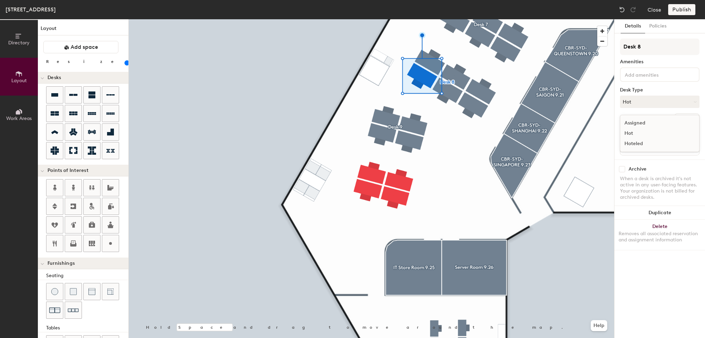
scroll to position [69, 0]
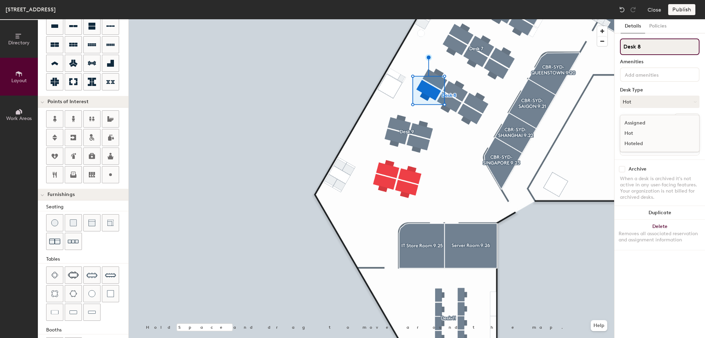
click at [651, 45] on input "Desk 8" at bounding box center [660, 47] width 80 height 17
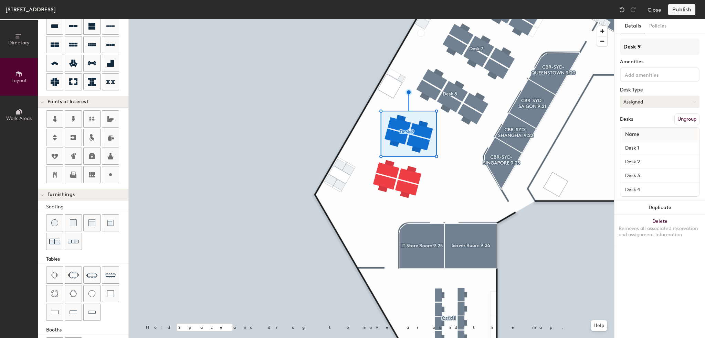
click at [645, 101] on button "Assigned" at bounding box center [660, 102] width 80 height 12
click at [657, 47] on input "Desk 9" at bounding box center [660, 47] width 80 height 17
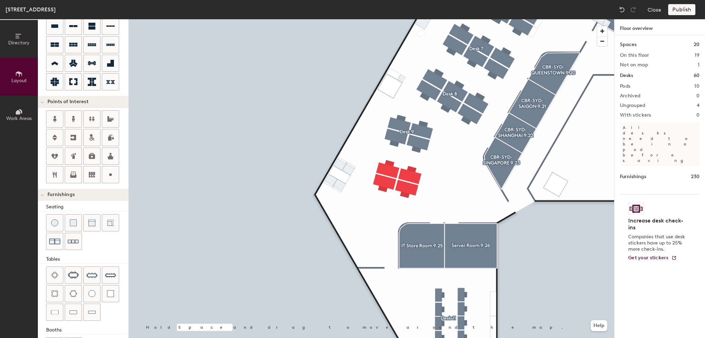
type input "100"
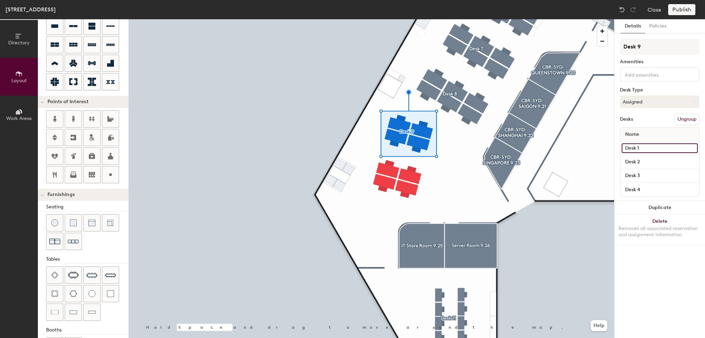
click at [644, 147] on input "Desk 1" at bounding box center [660, 149] width 76 height 10
click at [637, 103] on button "Assigned" at bounding box center [660, 102] width 80 height 12
click at [635, 134] on div "Hot" at bounding box center [654, 133] width 69 height 10
click at [642, 148] on input "Desk 1" at bounding box center [660, 149] width 76 height 10
type input "09-150"
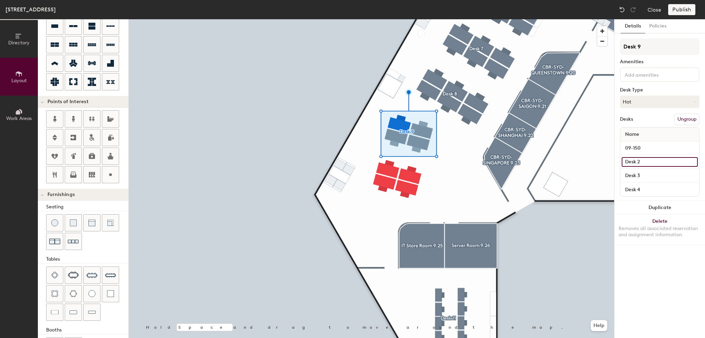
click at [644, 160] on input "Desk 2" at bounding box center [660, 162] width 76 height 10
type input "09-151"
click at [638, 174] on input "Desk 3" at bounding box center [660, 176] width 76 height 10
type input "09-153"
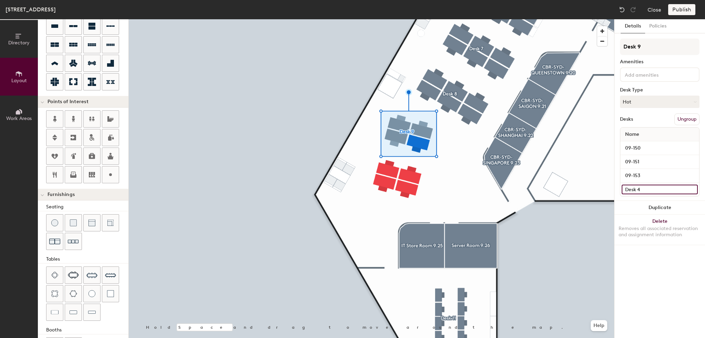
click at [632, 192] on input "Desk 4" at bounding box center [660, 190] width 76 height 10
type input "09-152"
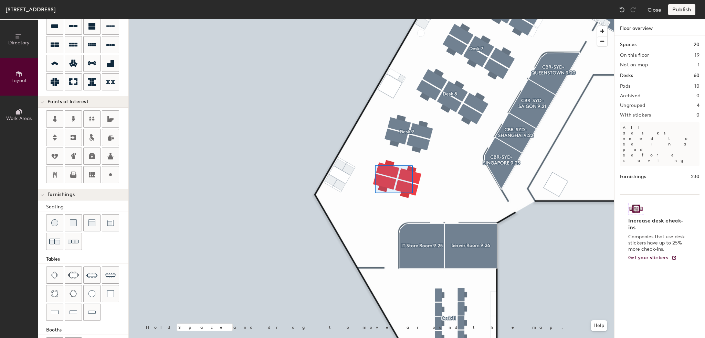
type input "100"
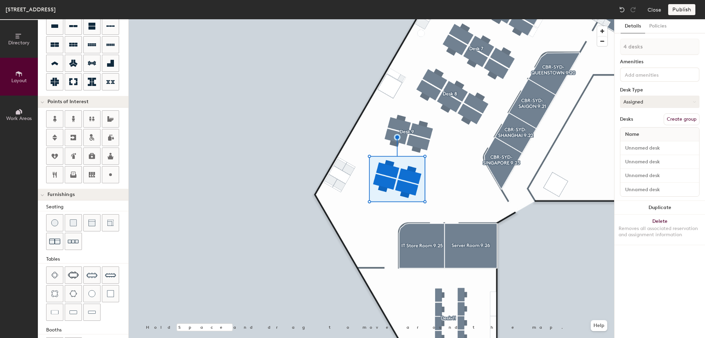
click at [647, 102] on button "Assigned" at bounding box center [660, 102] width 80 height 12
click at [635, 130] on div "Hot" at bounding box center [654, 133] width 69 height 10
click at [674, 118] on button "Create group" at bounding box center [682, 120] width 36 height 12
click at [641, 46] on input "Pod 11" at bounding box center [660, 47] width 80 height 17
type input "P"
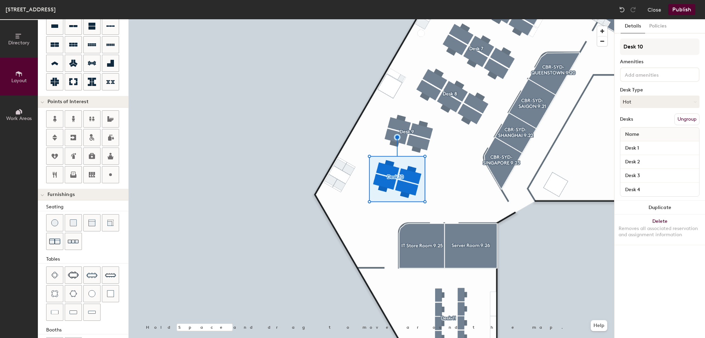
type input "Desk 10"
click at [640, 74] on input at bounding box center [654, 74] width 62 height 8
click at [638, 90] on div "Adjustable Height" at bounding box center [659, 91] width 77 height 10
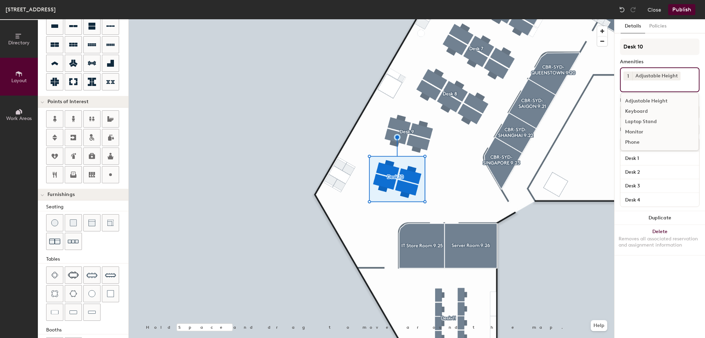
click at [638, 85] on input at bounding box center [654, 85] width 62 height 8
click at [633, 130] on div "Monitor" at bounding box center [659, 132] width 77 height 10
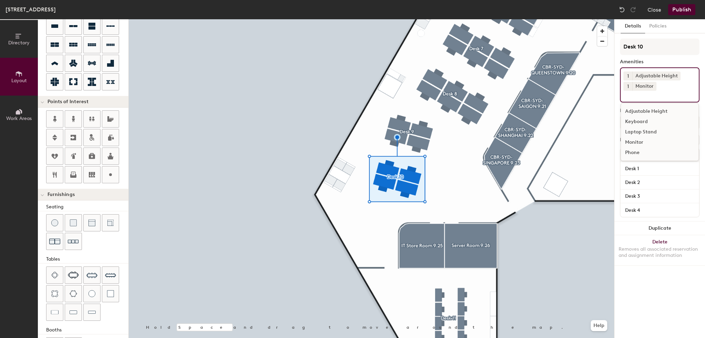
click at [633, 123] on div "Keyboard" at bounding box center [659, 122] width 77 height 10
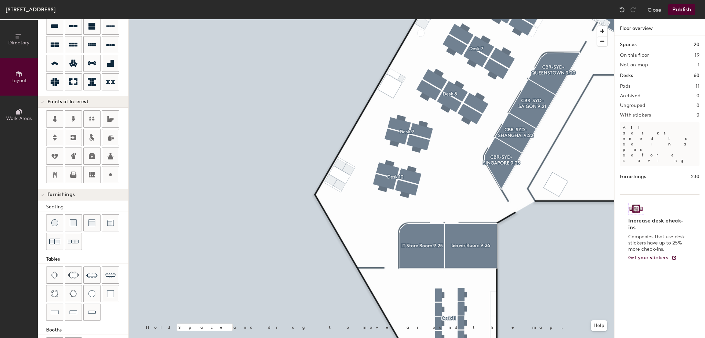
type input "100"
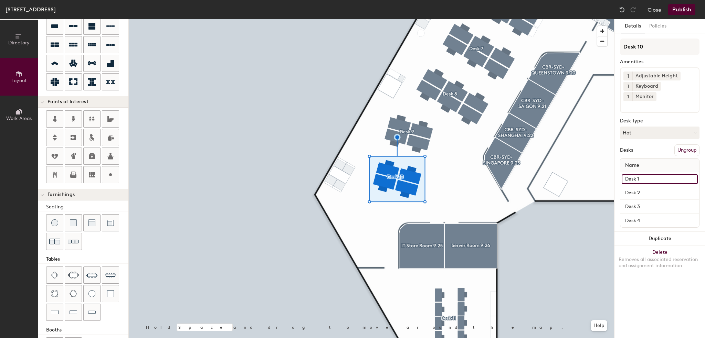
click at [635, 175] on input "Desk 1" at bounding box center [660, 180] width 76 height 10
type input "Jackson McGrath"
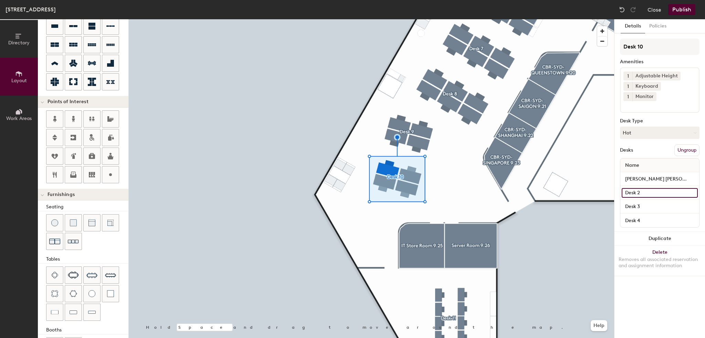
click at [643, 188] on input "Desk 2" at bounding box center [660, 193] width 76 height 10
type input "09-155"
click at [631, 202] on input "Desk 3" at bounding box center [660, 207] width 76 height 10
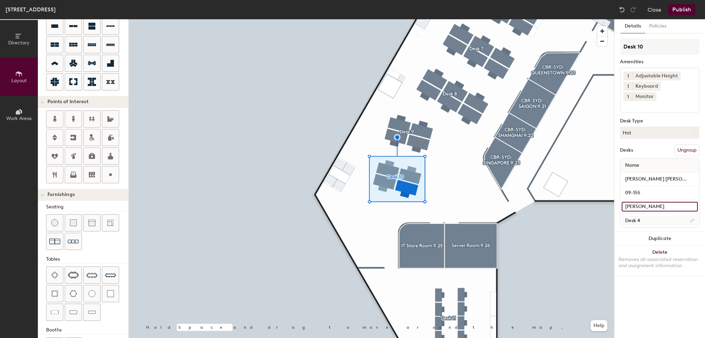
type input "Sendi Barjamovic"
click at [634, 216] on input "Desk 4" at bounding box center [660, 221] width 76 height 10
type input "09-156"
click at [651, 202] on input "Sendi Barjamovic" at bounding box center [660, 207] width 76 height 10
click at [647, 202] on input "Sendi Barjamovic" at bounding box center [660, 207] width 76 height 10
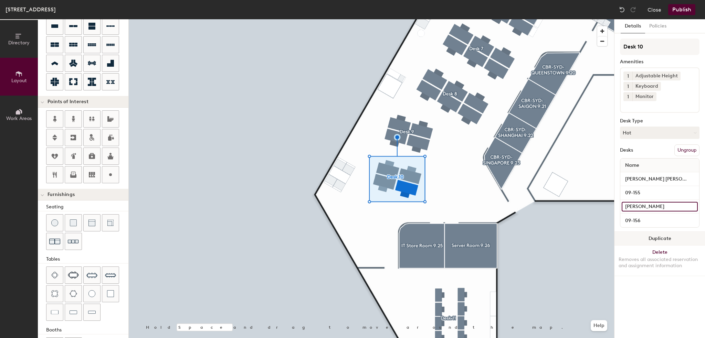
type input "Sendi Bajramovic"
click at [545, 19] on div at bounding box center [371, 19] width 485 height 0
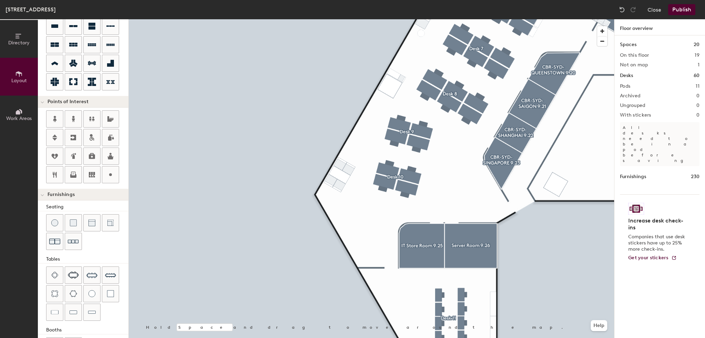
click at [411, 19] on div at bounding box center [371, 19] width 485 height 0
type input "100"
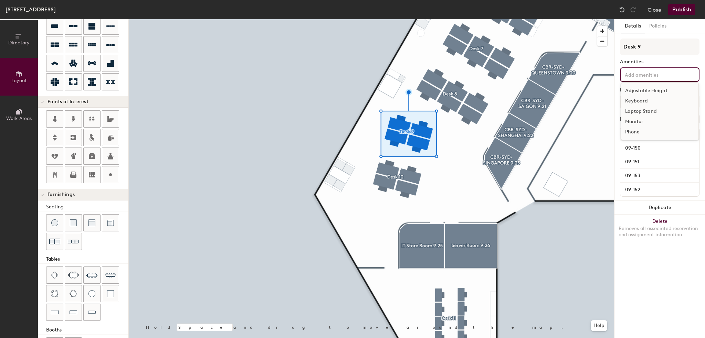
click at [650, 71] on input at bounding box center [654, 74] width 62 height 8
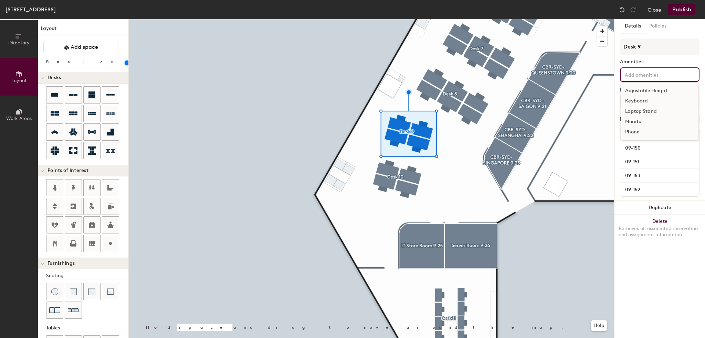
scroll to position [69, 0]
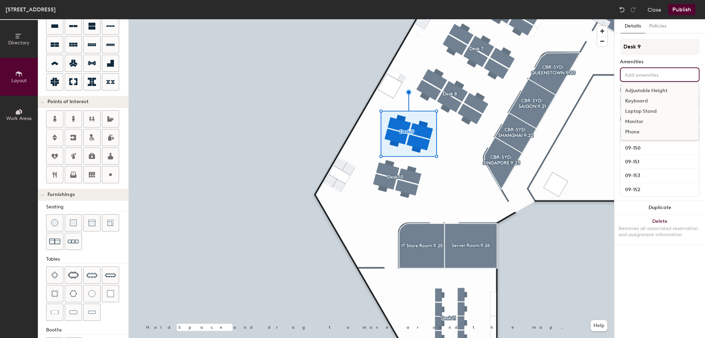
click at [642, 101] on div "Keyboard" at bounding box center [659, 101] width 77 height 10
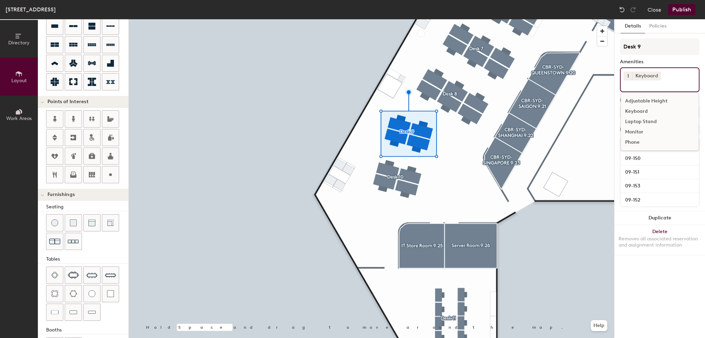
click at [644, 100] on div "Adjustable Height" at bounding box center [659, 101] width 77 height 10
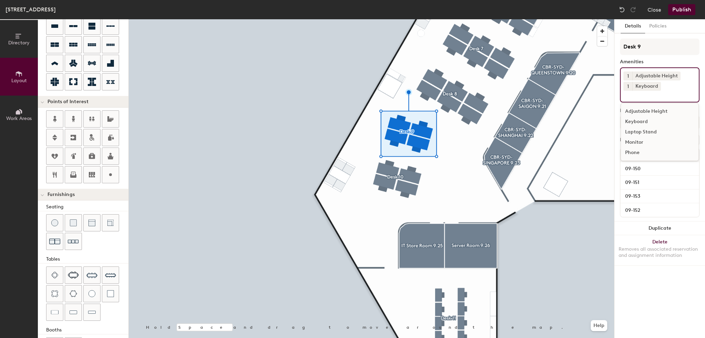
click at [634, 143] on div "Monitor" at bounding box center [659, 142] width 77 height 10
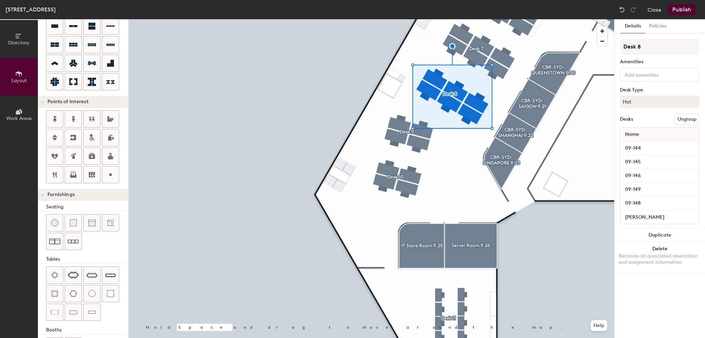
click at [649, 78] on div at bounding box center [660, 74] width 80 height 14
click at [646, 89] on div "Adjustable Height" at bounding box center [659, 91] width 77 height 10
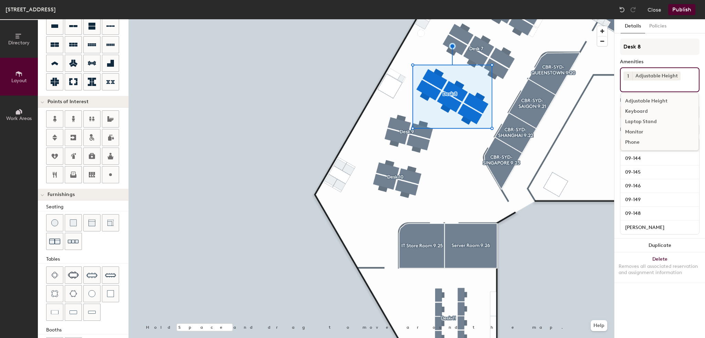
click at [637, 114] on div "Keyboard" at bounding box center [659, 111] width 77 height 10
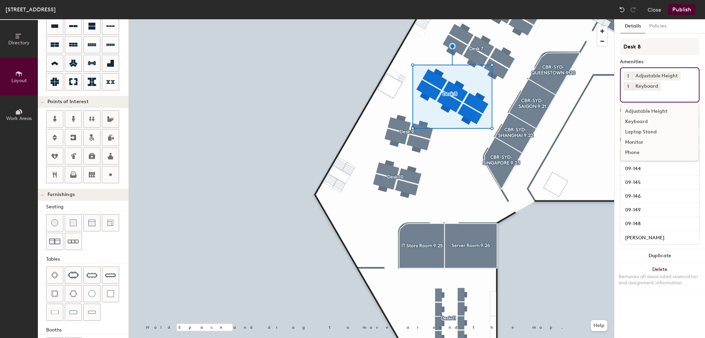
click at [635, 143] on div "Monitor" at bounding box center [659, 142] width 77 height 10
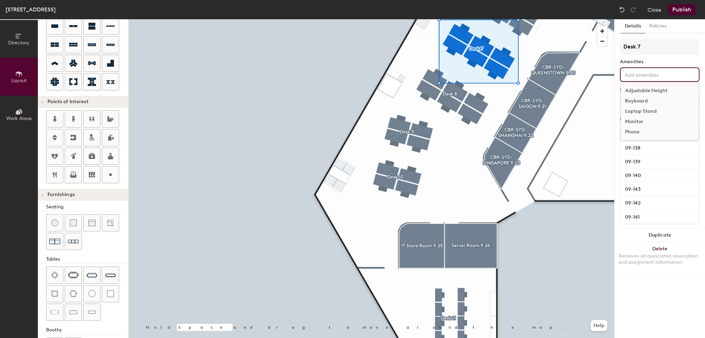
click at [652, 80] on div "Adjustable Height Keyboard Laptop Stand Monitor Phone" at bounding box center [660, 74] width 80 height 14
click at [644, 91] on div "Adjustable Height" at bounding box center [659, 91] width 77 height 10
click at [638, 111] on div "Keyboard" at bounding box center [659, 111] width 77 height 10
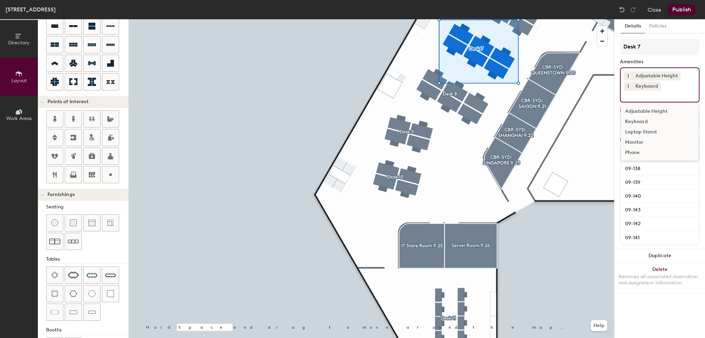
click at [633, 140] on div "Monitor" at bounding box center [659, 142] width 77 height 10
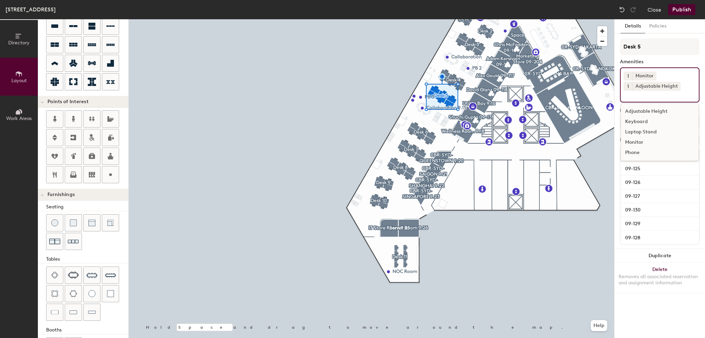
click at [649, 95] on input at bounding box center [654, 95] width 62 height 8
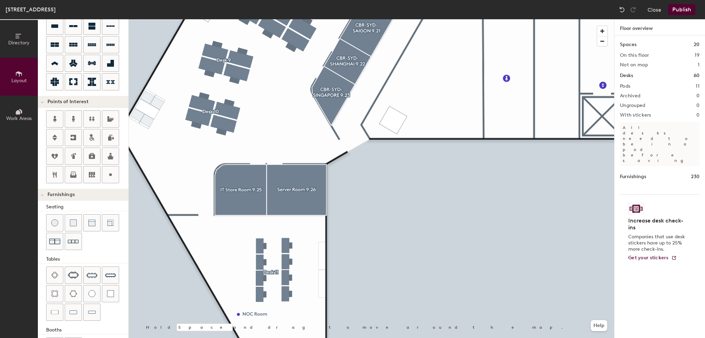
click at [680, 11] on button "Publish" at bounding box center [681, 9] width 27 height 11
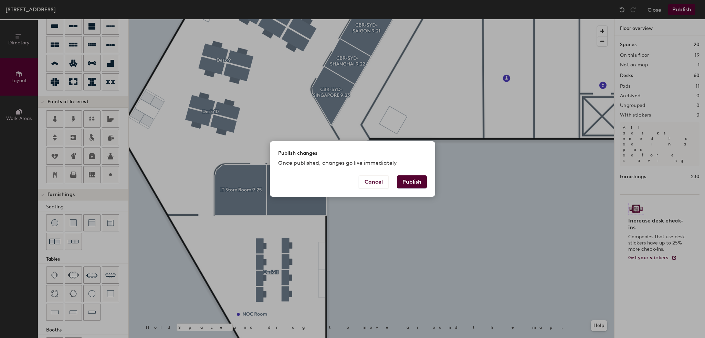
click at [419, 180] on button "Publish" at bounding box center [412, 182] width 30 height 13
type input "20"
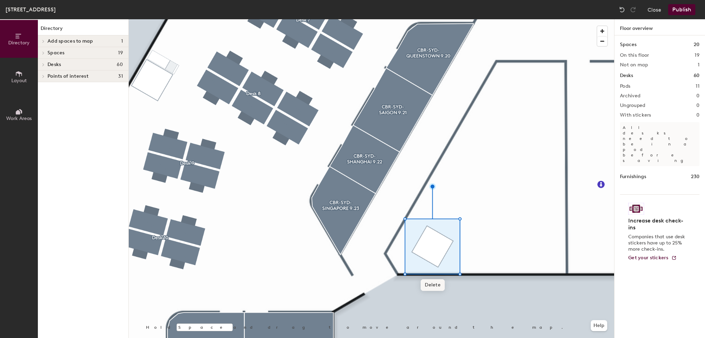
click at [429, 287] on span "Delete" at bounding box center [433, 286] width 24 height 12
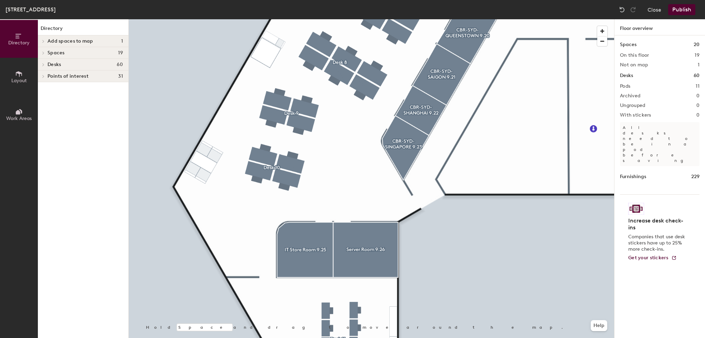
click at [16, 79] on span "Layout" at bounding box center [18, 81] width 15 height 6
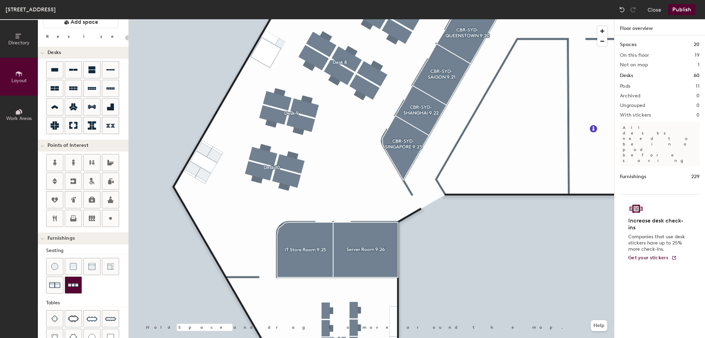
scroll to position [34, 0]
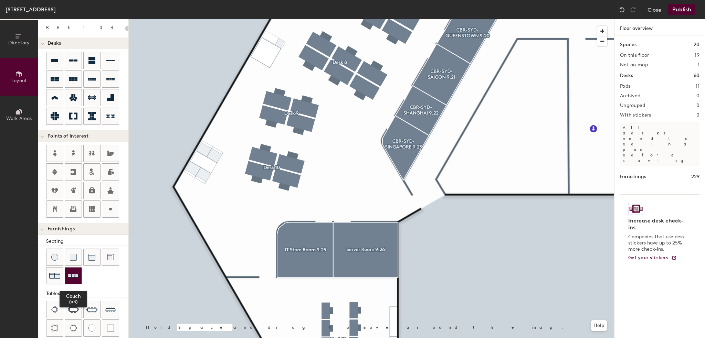
click at [73, 276] on img at bounding box center [73, 276] width 11 height 11
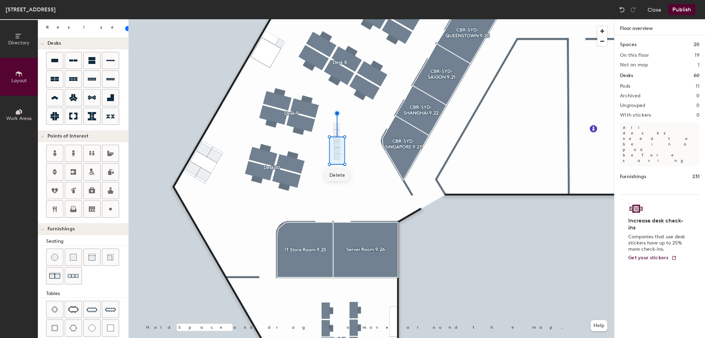
click at [340, 173] on span "Delete" at bounding box center [337, 176] width 24 height 12
type input "20"
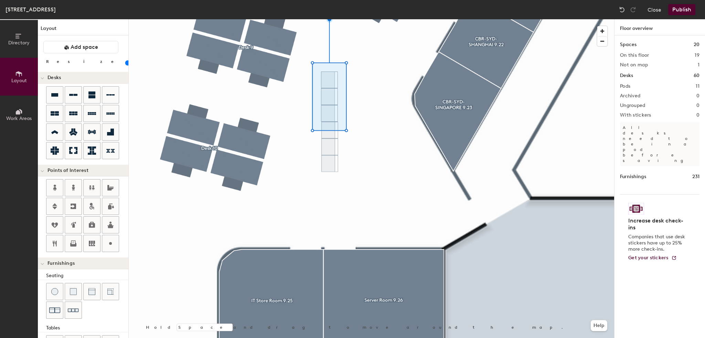
scroll to position [34, 0]
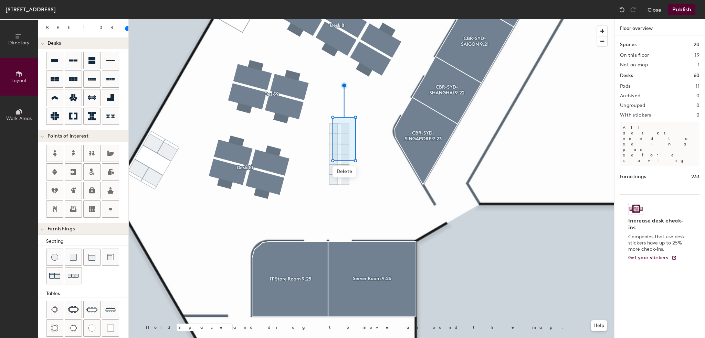
click at [370, 19] on div at bounding box center [371, 19] width 485 height 0
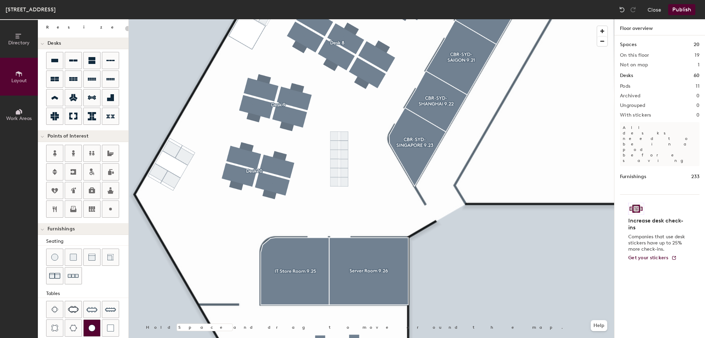
click at [87, 326] on div at bounding box center [92, 328] width 17 height 17
type input "20"
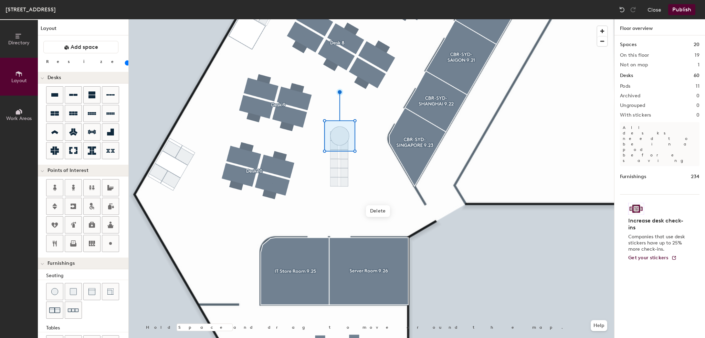
scroll to position [34, 0]
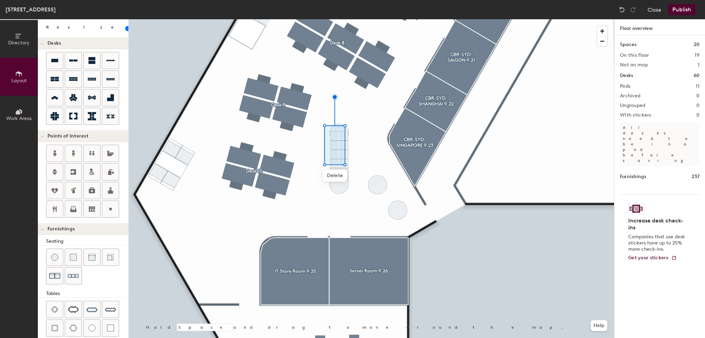
click at [346, 19] on div at bounding box center [371, 19] width 485 height 0
click at [619, 8] on img at bounding box center [622, 9] width 7 height 7
type input "60"
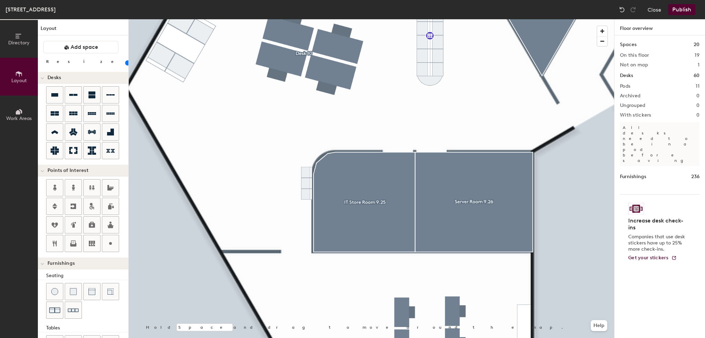
scroll to position [34, 0]
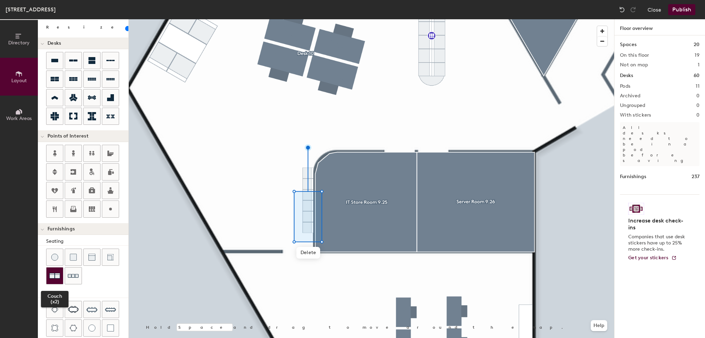
click at [53, 272] on img at bounding box center [54, 276] width 11 height 11
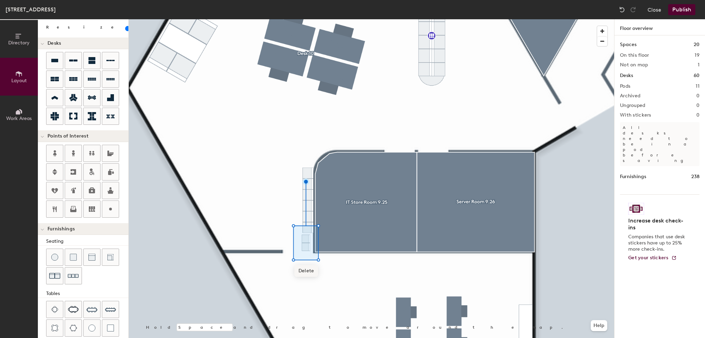
click at [306, 272] on span "Delete" at bounding box center [306, 271] width 24 height 12
type input "20"
click at [73, 259] on img at bounding box center [73, 257] width 7 height 7
click at [93, 256] on img at bounding box center [91, 257] width 7 height 7
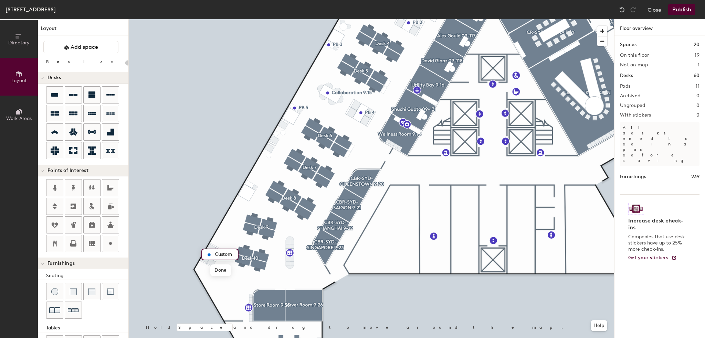
scroll to position [34, 0]
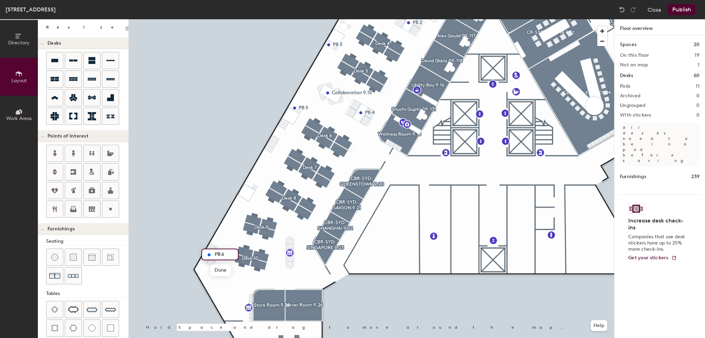
type input "PB 6"
click at [350, 19] on div at bounding box center [371, 19] width 485 height 0
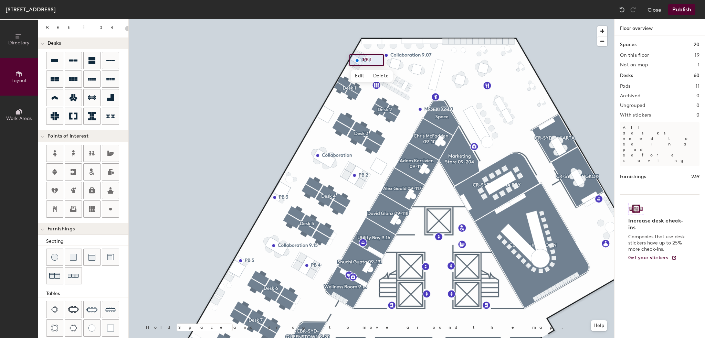
type input "20"
click at [360, 78] on span "Edit" at bounding box center [360, 76] width 18 height 12
click at [368, 59] on input "PB 1" at bounding box center [372, 60] width 22 height 10
type input "Booth 1"
click at [353, 194] on span "Edit" at bounding box center [357, 191] width 18 height 12
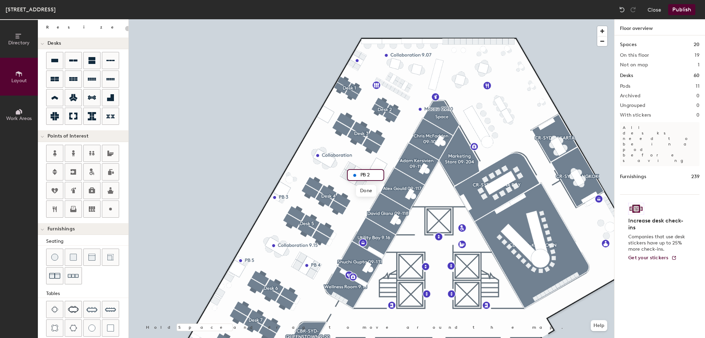
type input "20"
click at [365, 173] on input "PB 2" at bounding box center [370, 175] width 22 height 10
type input "Booth 2"
type input "20"
click at [280, 212] on span "Edit" at bounding box center [277, 213] width 18 height 12
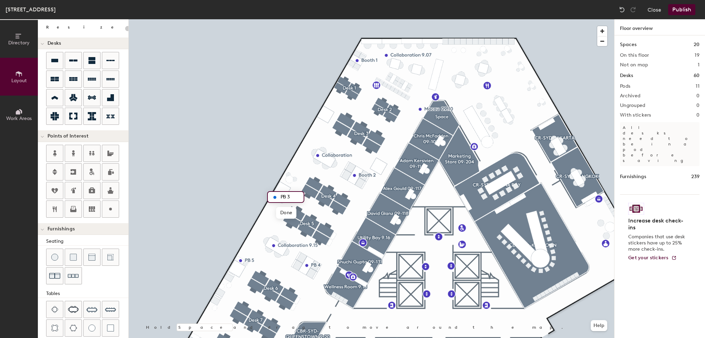
click at [286, 194] on input "PB 3" at bounding box center [290, 197] width 22 height 10
type input "Booth 3"
type input "20"
click at [310, 280] on span "Edit" at bounding box center [310, 281] width 18 height 12
click at [317, 264] on input "PB 4" at bounding box center [322, 266] width 22 height 10
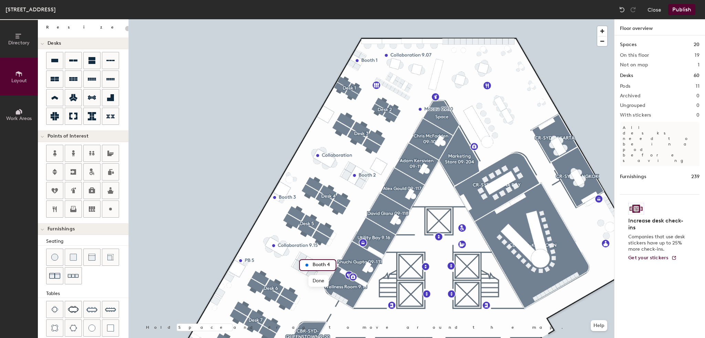
type input "Booth 4"
click at [245, 273] on span "Edit" at bounding box center [243, 277] width 18 height 12
type input "20"
click at [250, 261] on input "PB 5" at bounding box center [256, 261] width 22 height 10
type input "Booth 5"
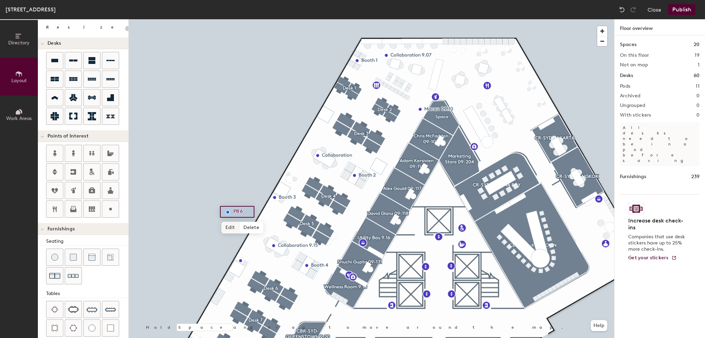
click at [229, 226] on span "Edit" at bounding box center [230, 228] width 18 height 12
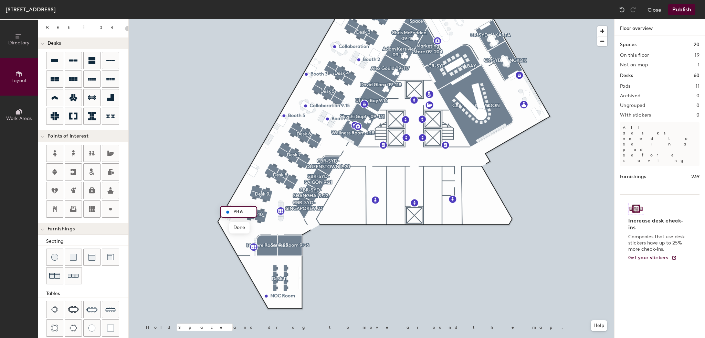
type input "20"
click at [237, 210] on input "PB 6" at bounding box center [243, 212] width 22 height 10
type input "Booth 6"
type input "60"
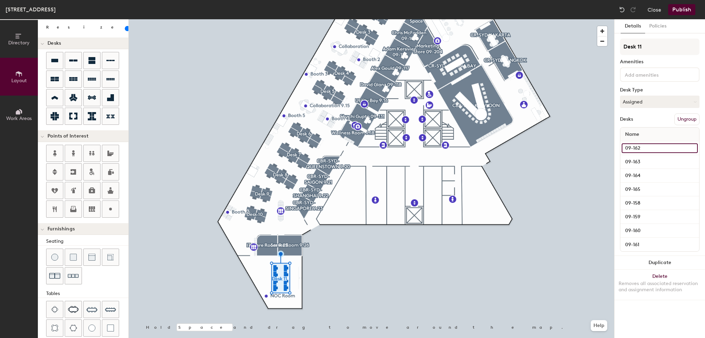
click at [646, 144] on input "09-162" at bounding box center [660, 149] width 76 height 10
click at [647, 164] on input "09-163" at bounding box center [660, 162] width 76 height 10
click at [647, 172] on input "09-164" at bounding box center [660, 176] width 76 height 10
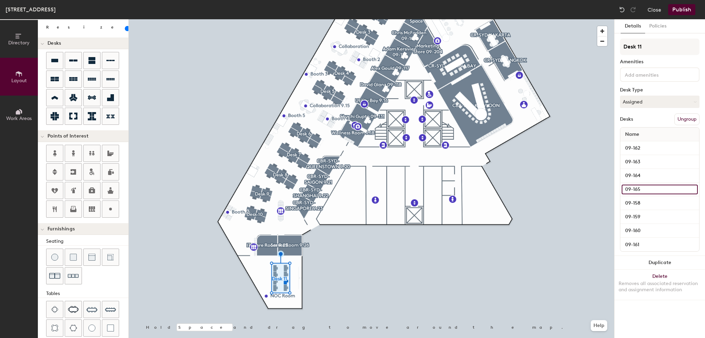
click at [651, 187] on input "09-165" at bounding box center [660, 190] width 76 height 10
click at [651, 199] on input "09-158" at bounding box center [660, 204] width 76 height 10
type input "09-161"
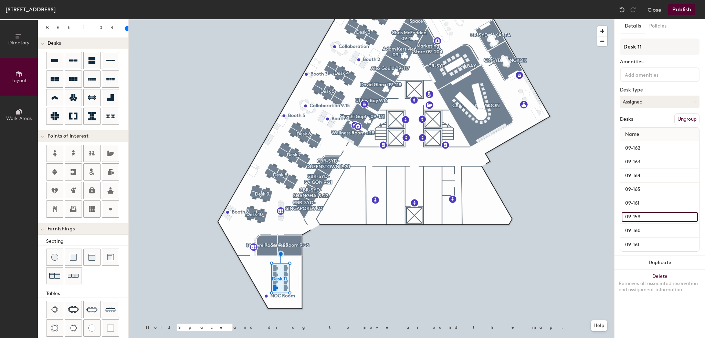
click at [645, 218] on input "09-159" at bounding box center [660, 217] width 76 height 10
type input "09-160"
click at [640, 230] on input "09-160" at bounding box center [660, 231] width 76 height 10
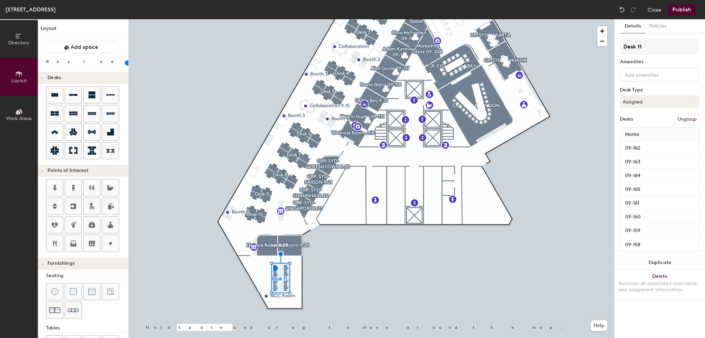
scroll to position [34, 0]
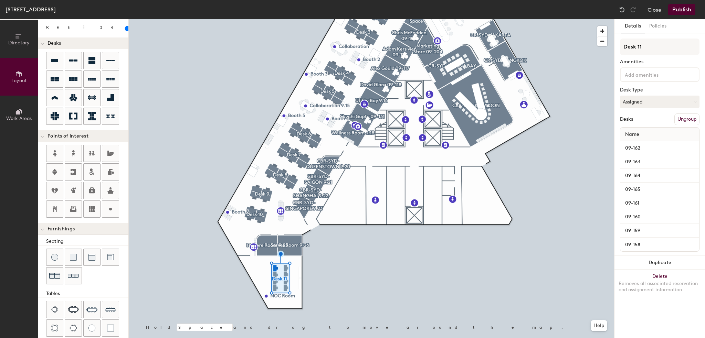
type input "09-158"
click at [596, 19] on div at bounding box center [371, 19] width 485 height 0
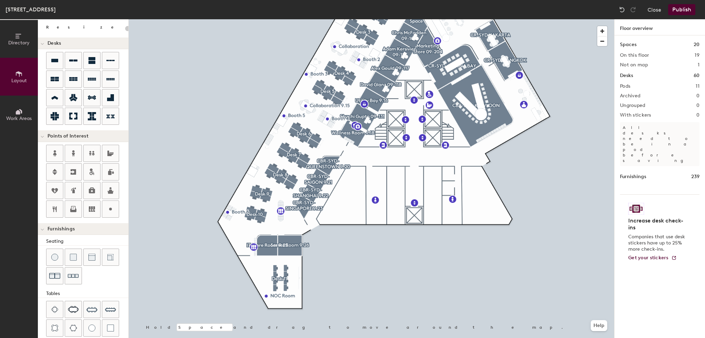
click at [679, 13] on button "Publish" at bounding box center [681, 9] width 27 height 11
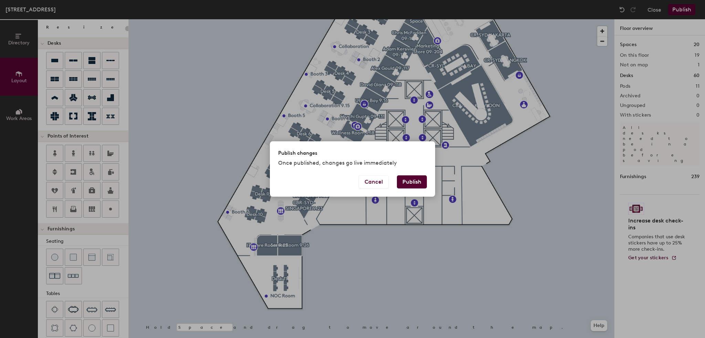
click at [409, 177] on button "Publish" at bounding box center [412, 182] width 30 height 13
type input "20"
